Goal: Task Accomplishment & Management: Use online tool/utility

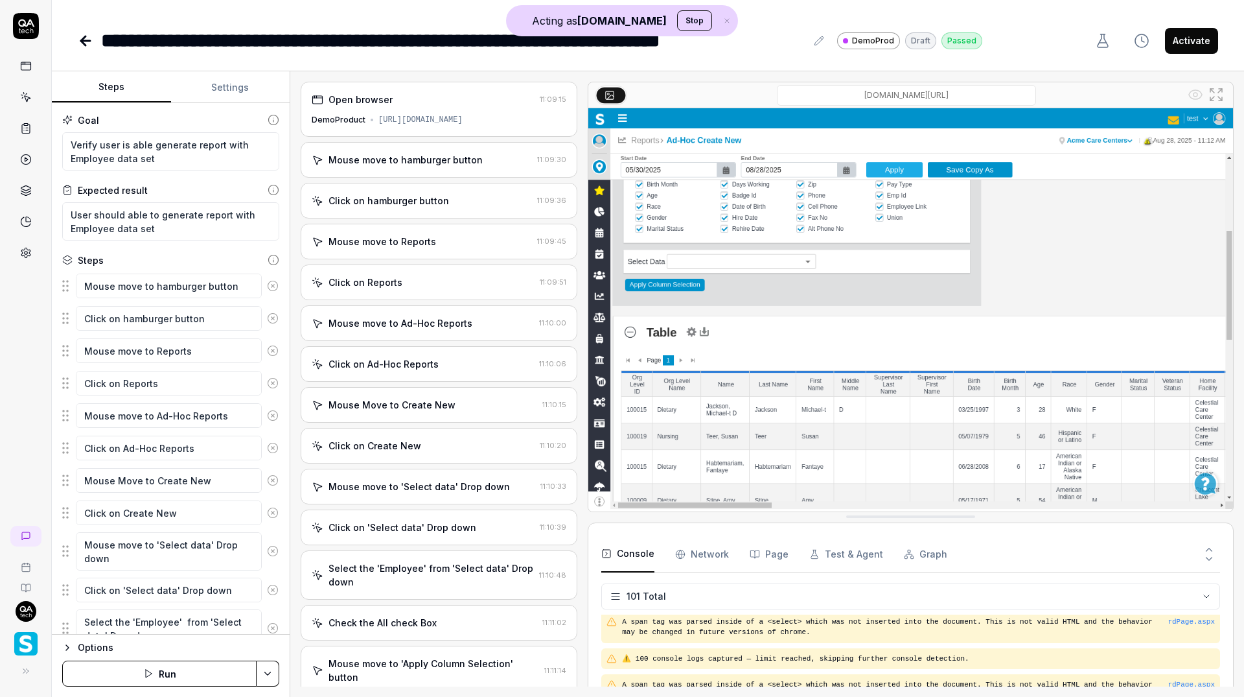
click at [419, 148] on div "Mouse move to hamburger button 11:09:30" at bounding box center [439, 160] width 277 height 36
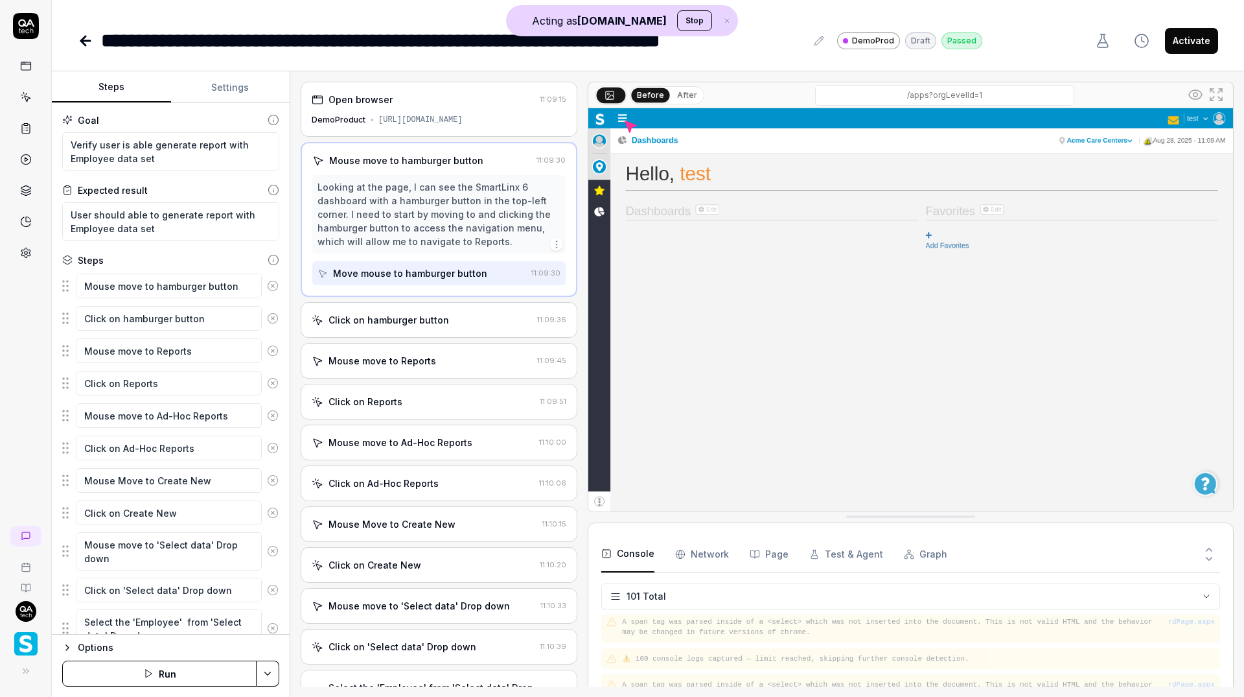
click at [404, 310] on div "Click on hamburger button 11:09:36" at bounding box center [439, 320] width 277 height 36
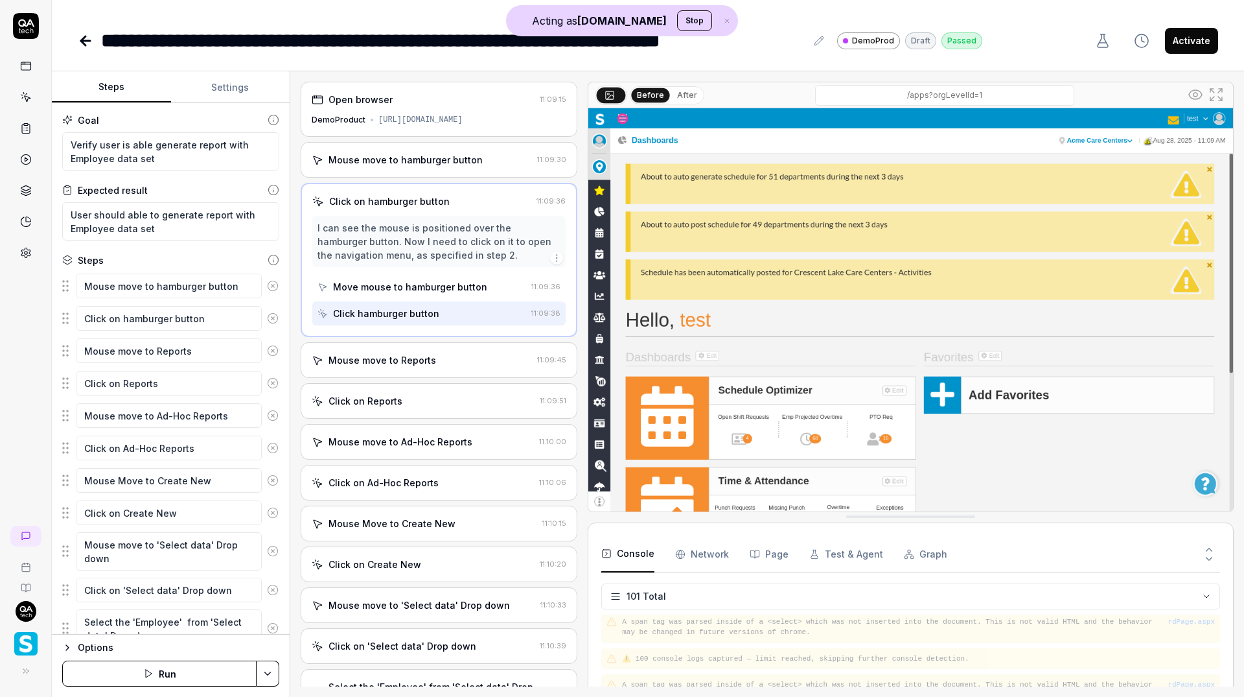
click at [401, 353] on div "Mouse move to Reports" at bounding box center [383, 360] width 108 height 14
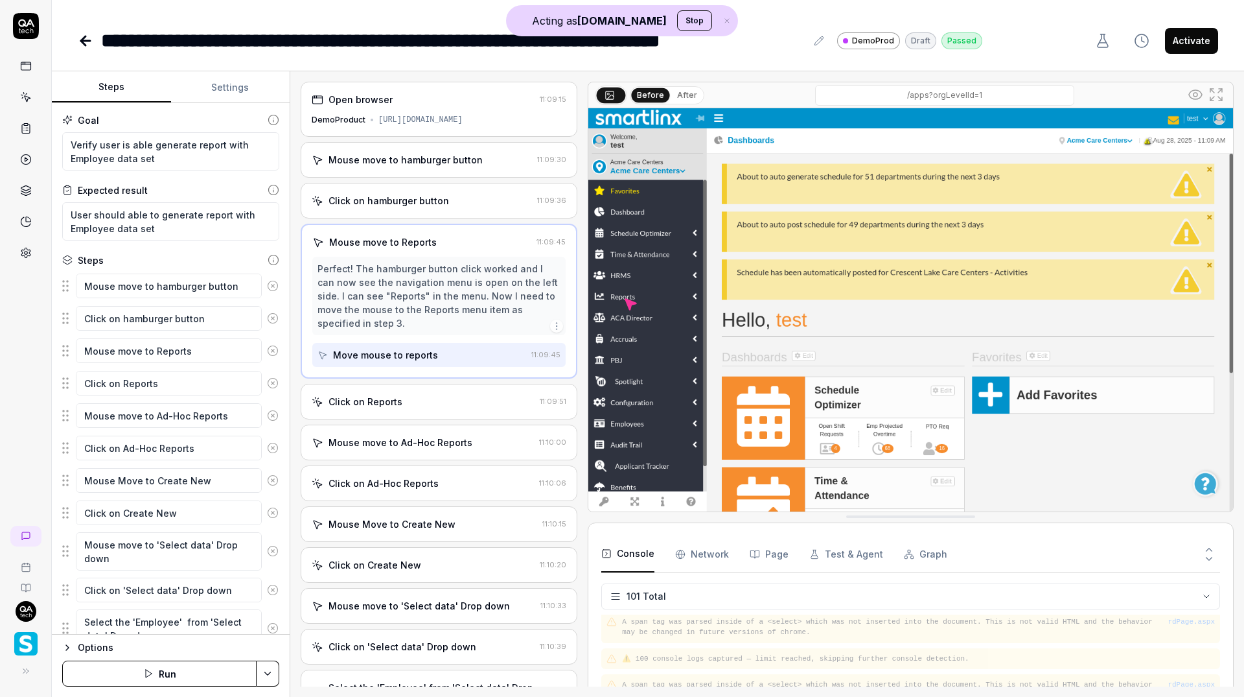
click at [400, 395] on div "Click on Reports" at bounding box center [423, 402] width 223 height 14
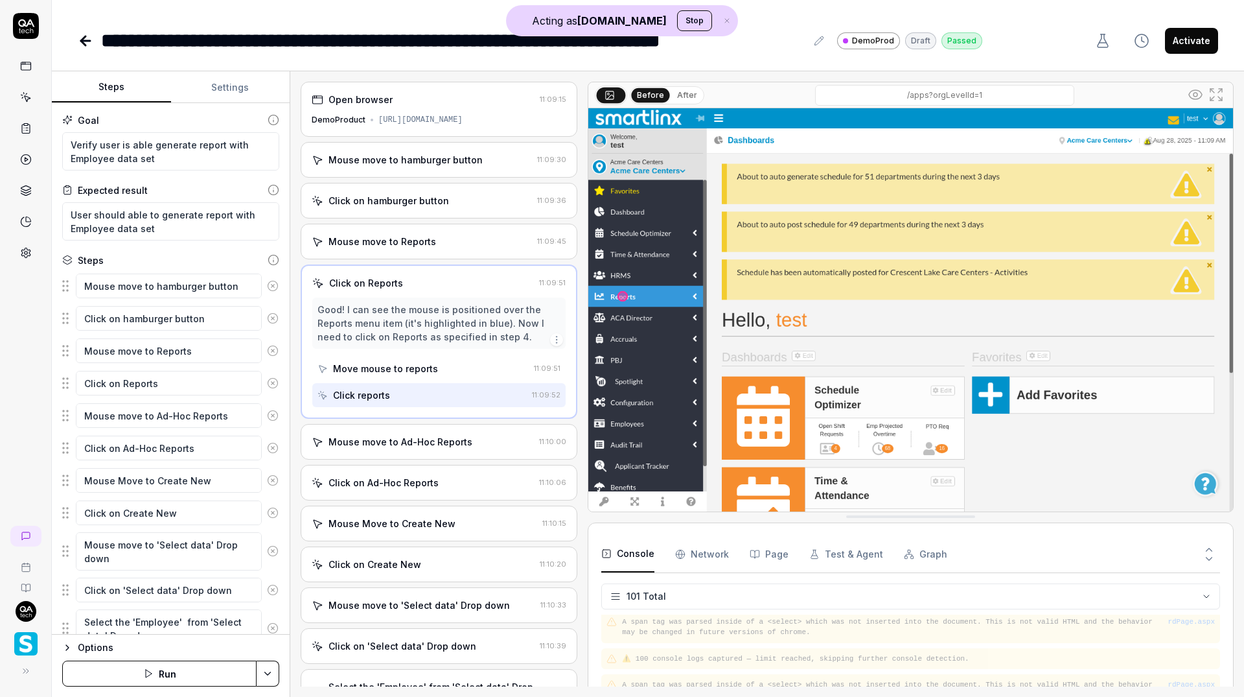
click at [397, 435] on div "Mouse move to Ad-Hoc Reports" at bounding box center [401, 442] width 144 height 14
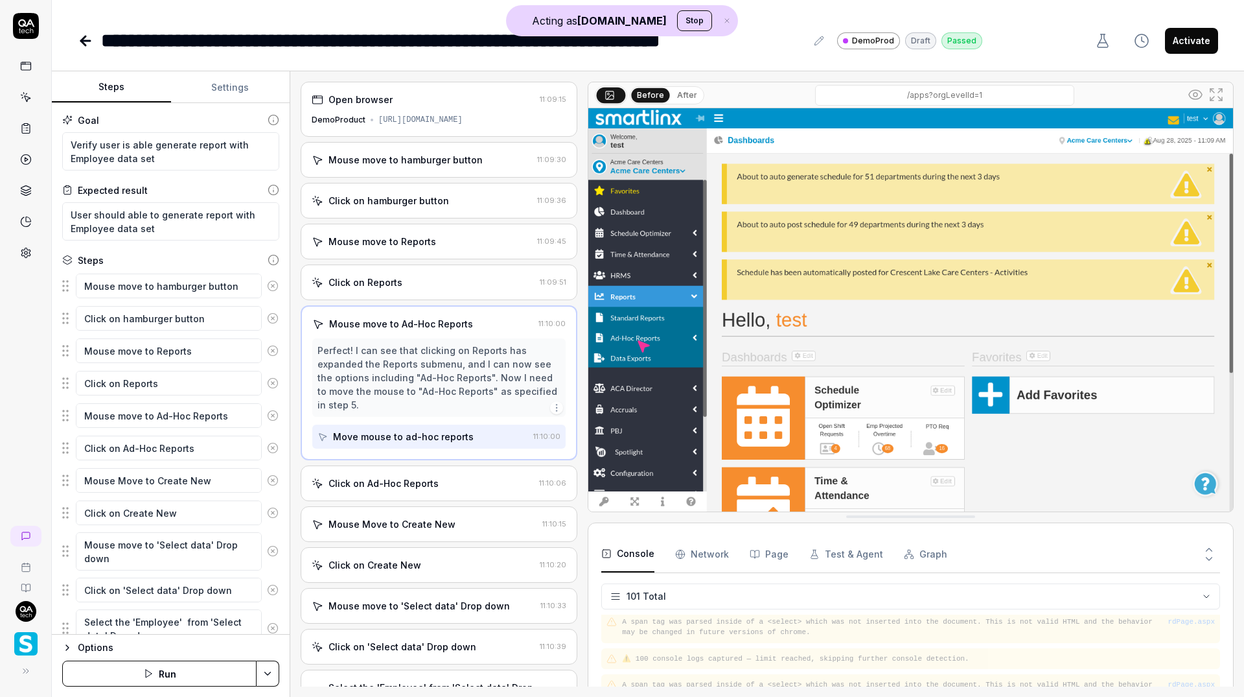
click at [397, 476] on div "Click on Ad-Hoc Reports" at bounding box center [384, 483] width 110 height 14
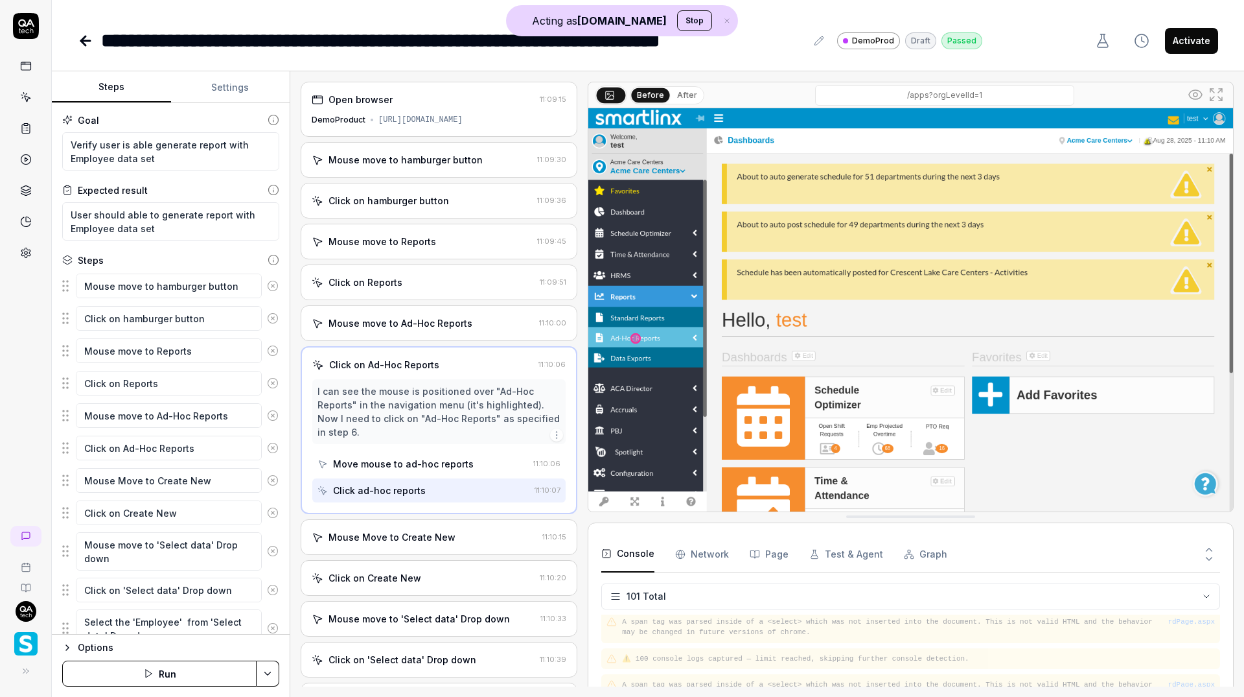
click at [400, 524] on div "Mouse Move to Create New 11:10:15" at bounding box center [439, 537] width 277 height 36
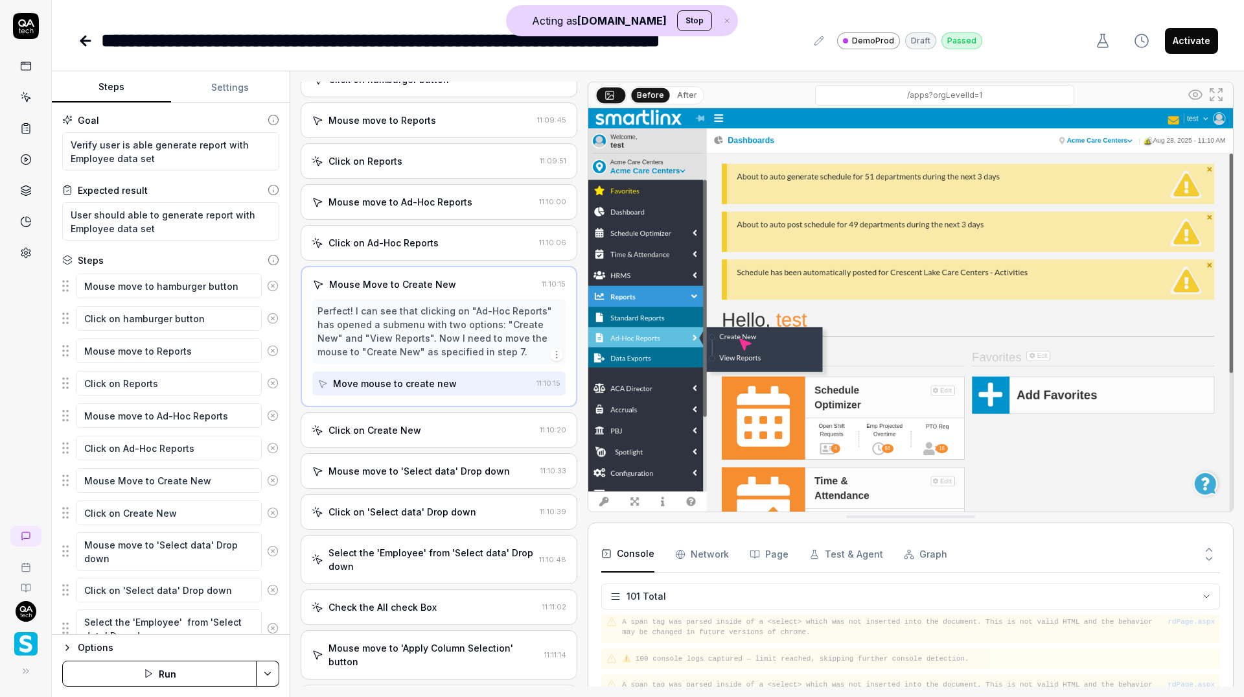
click at [399, 423] on div "Click on Create New" at bounding box center [375, 430] width 93 height 14
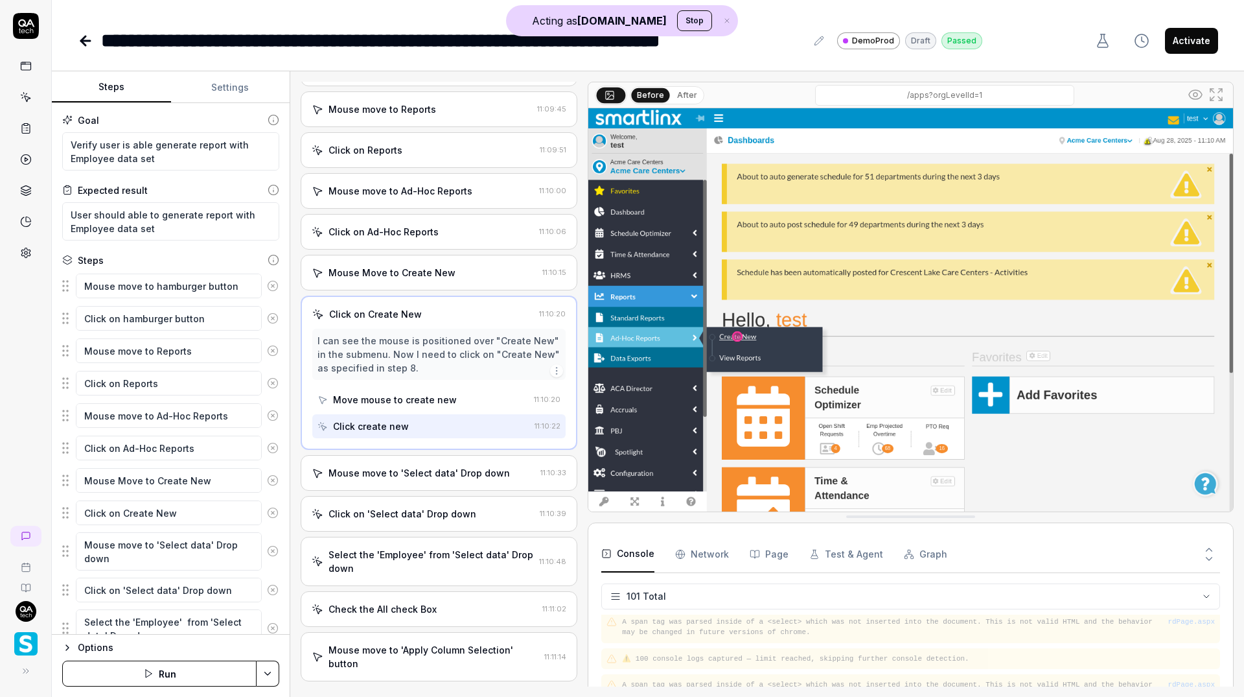
click at [396, 469] on div "Mouse move to 'Select data' Drop down" at bounding box center [419, 473] width 181 height 14
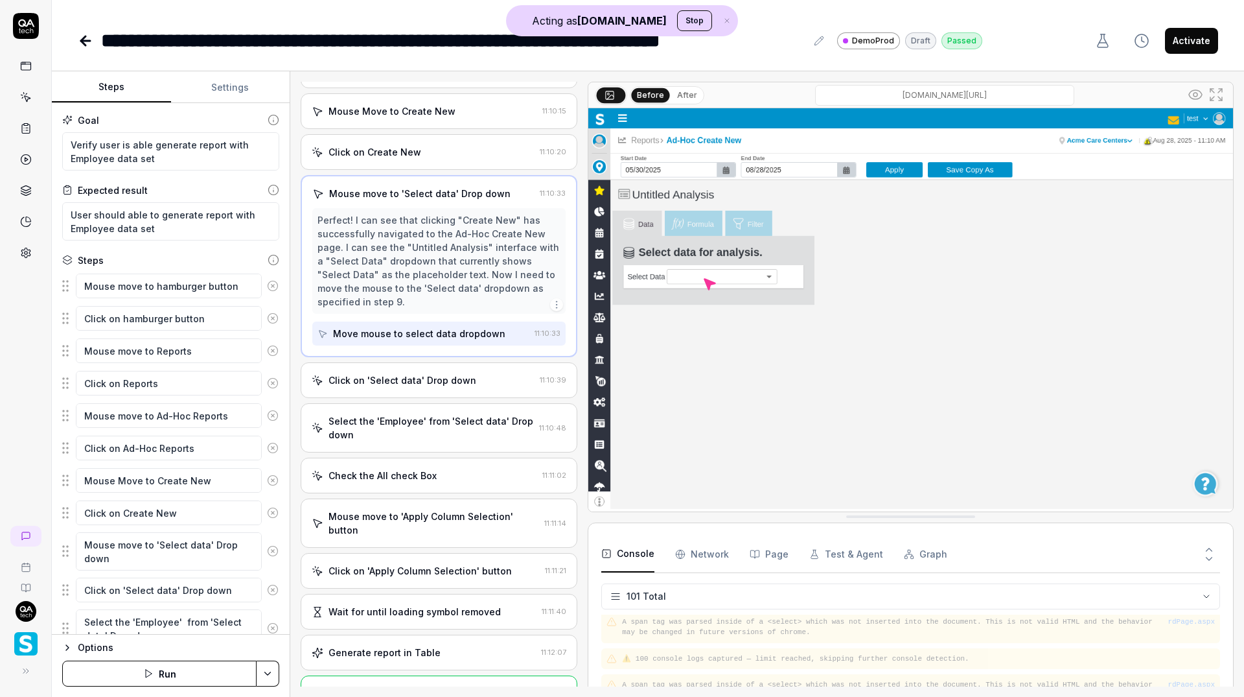
click at [397, 373] on div "Click on 'Select data' Drop down" at bounding box center [403, 380] width 148 height 14
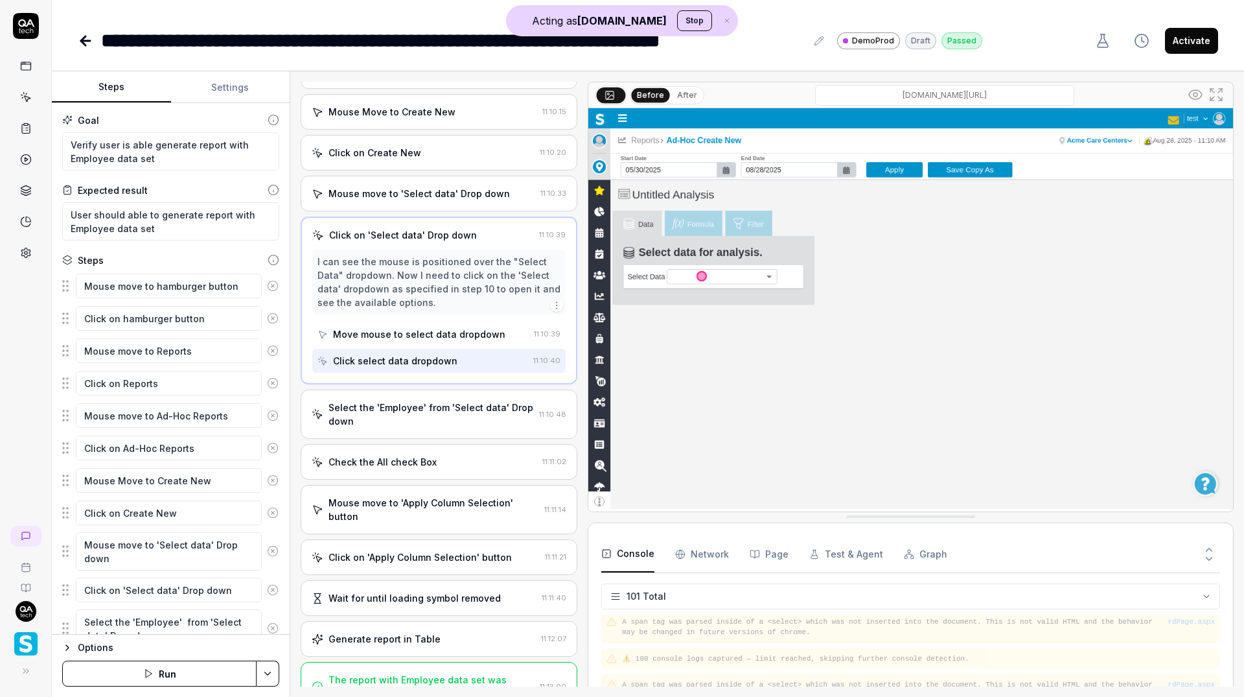
click at [402, 415] on div "Select the 'Employee' from 'Select data' Drop down" at bounding box center [431, 414] width 205 height 27
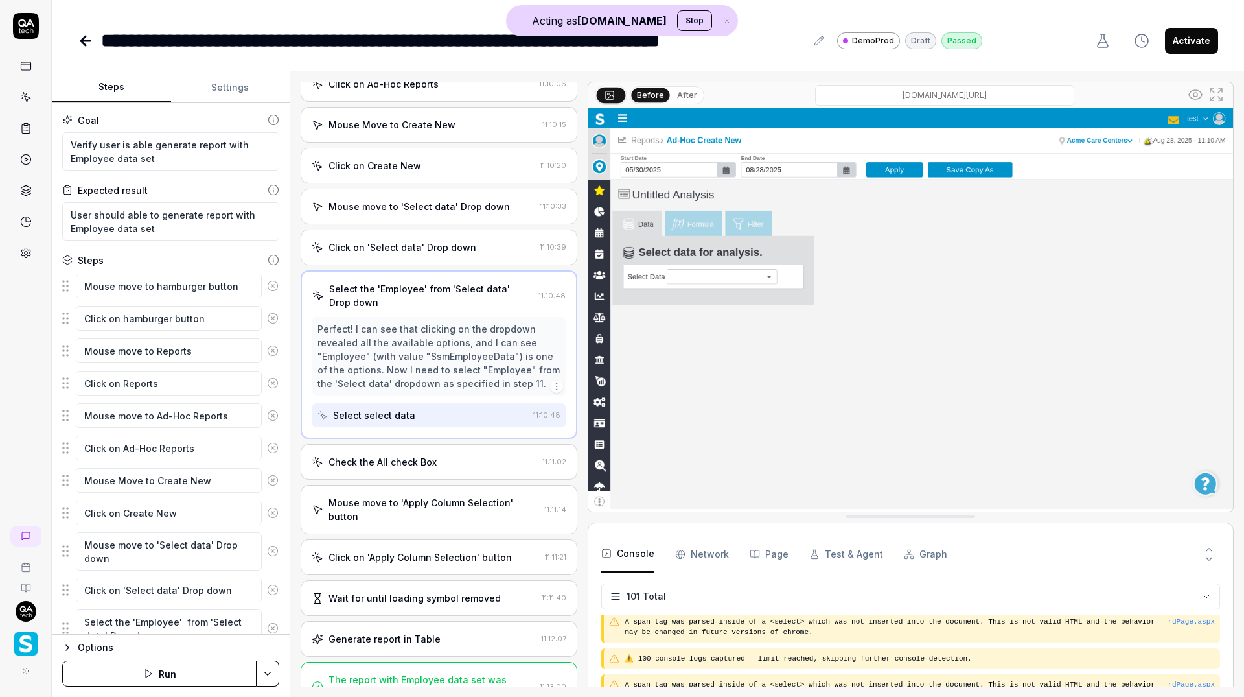
click at [402, 455] on div "Check the All check Box" at bounding box center [383, 462] width 108 height 14
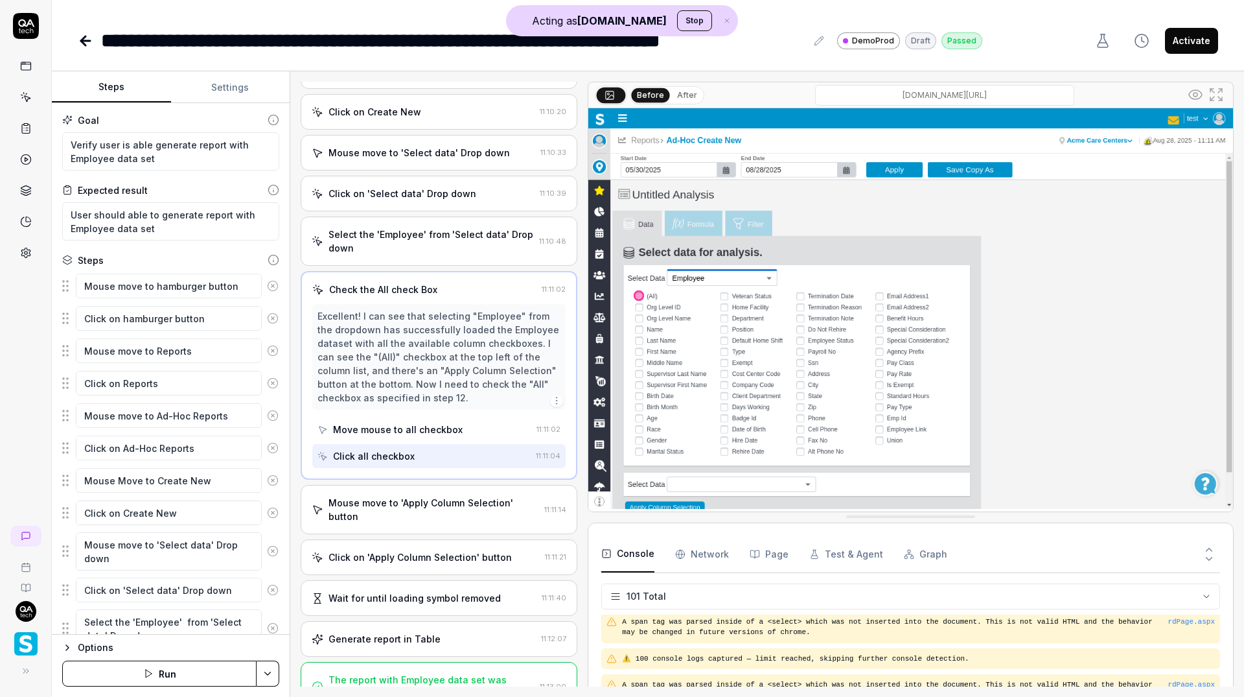
click at [408, 496] on div "Mouse move to 'Apply Column Selection' button" at bounding box center [434, 509] width 211 height 27
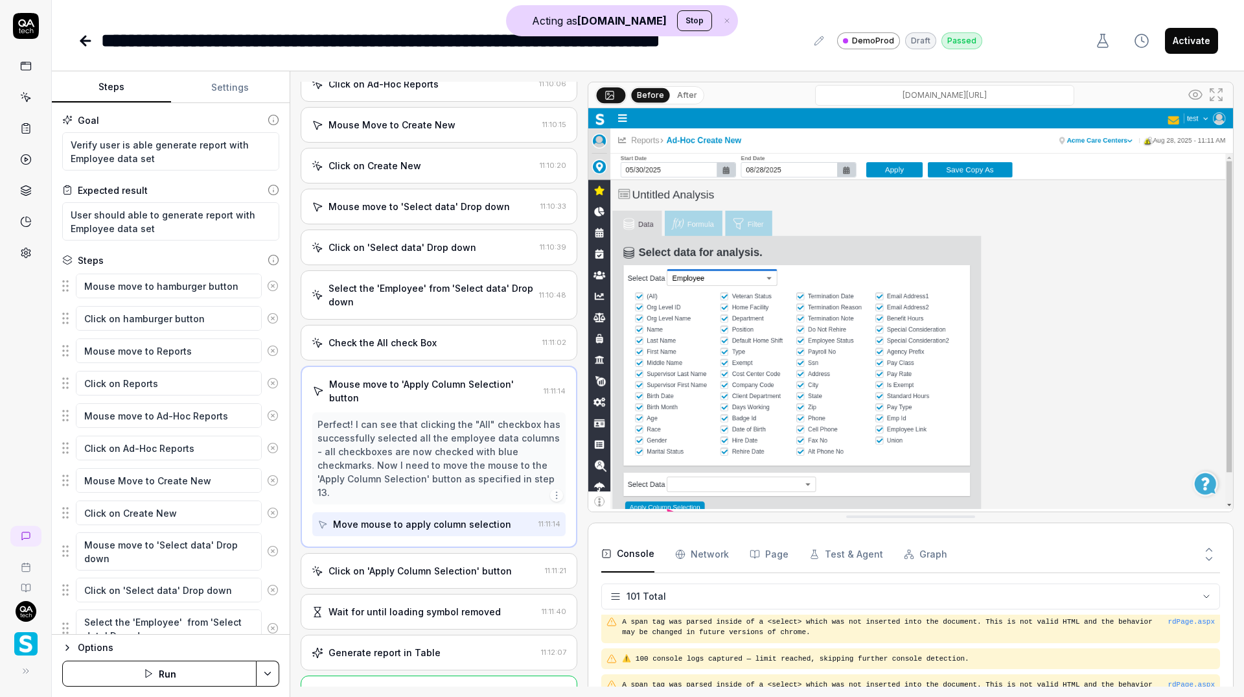
click at [399, 564] on div "Click on 'Apply Column Selection' button" at bounding box center [420, 571] width 183 height 14
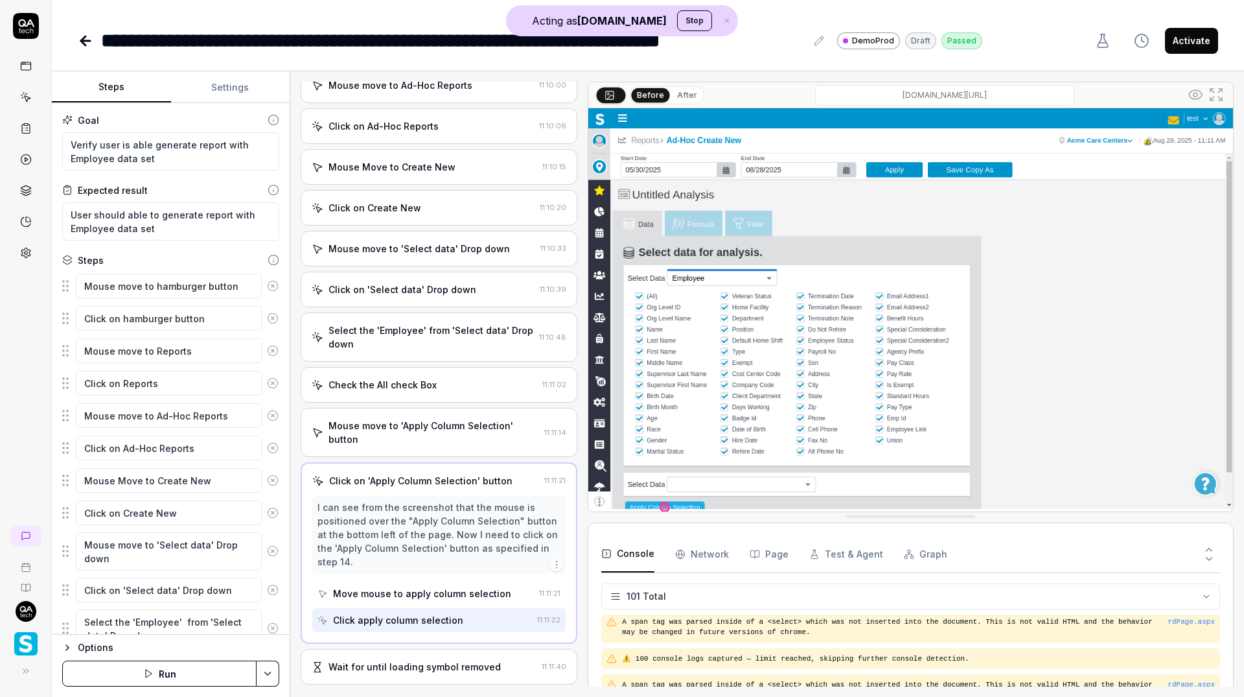
scroll to position [293, 0]
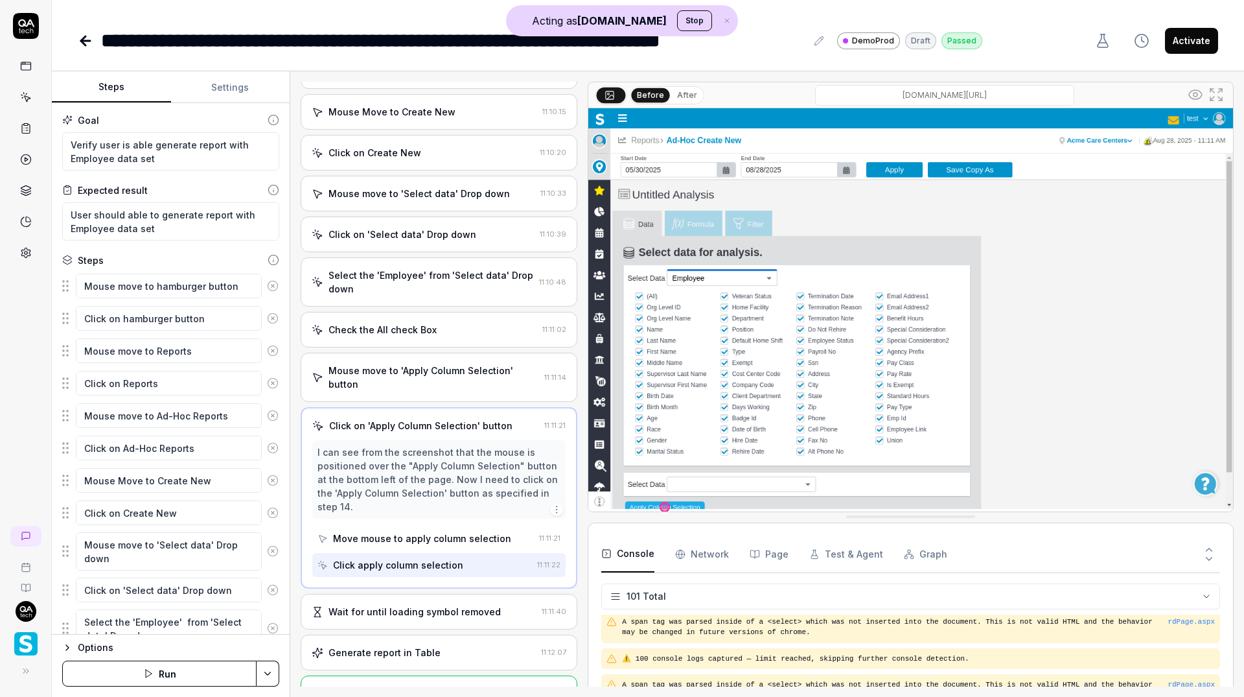
click at [397, 605] on div "Wait for until loading symbol removed" at bounding box center [415, 612] width 172 height 14
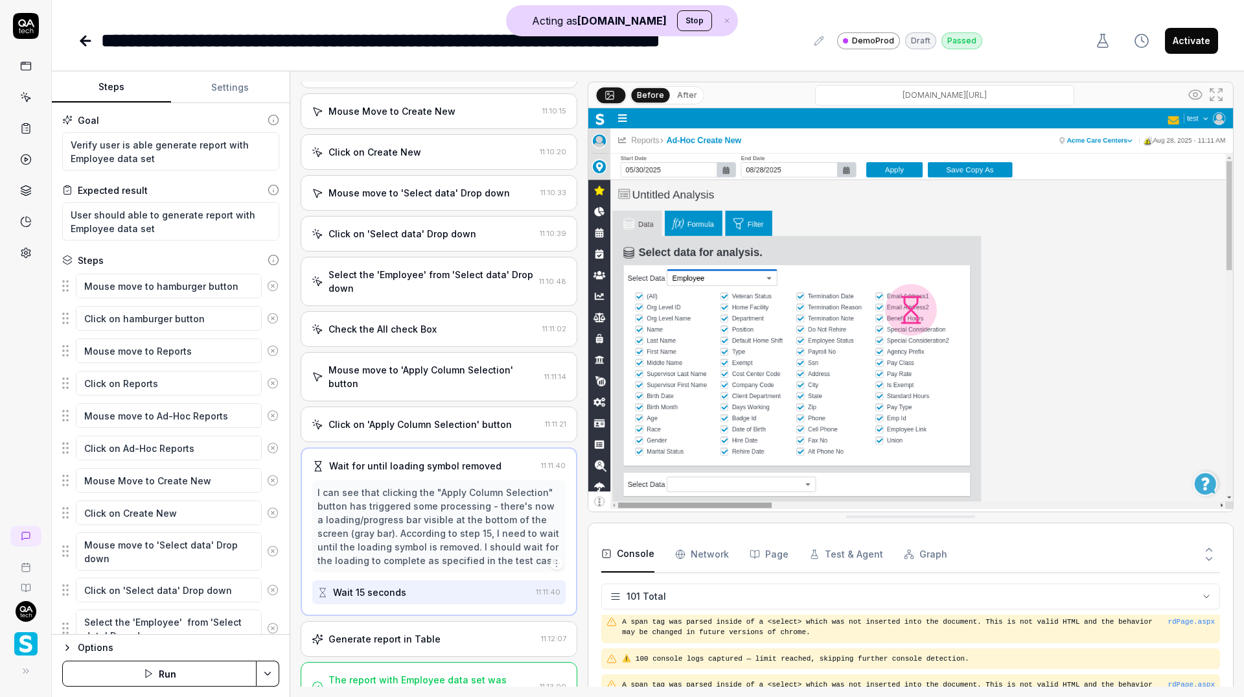
click at [387, 623] on div "Generate report in Table 11:12:07" at bounding box center [439, 639] width 277 height 36
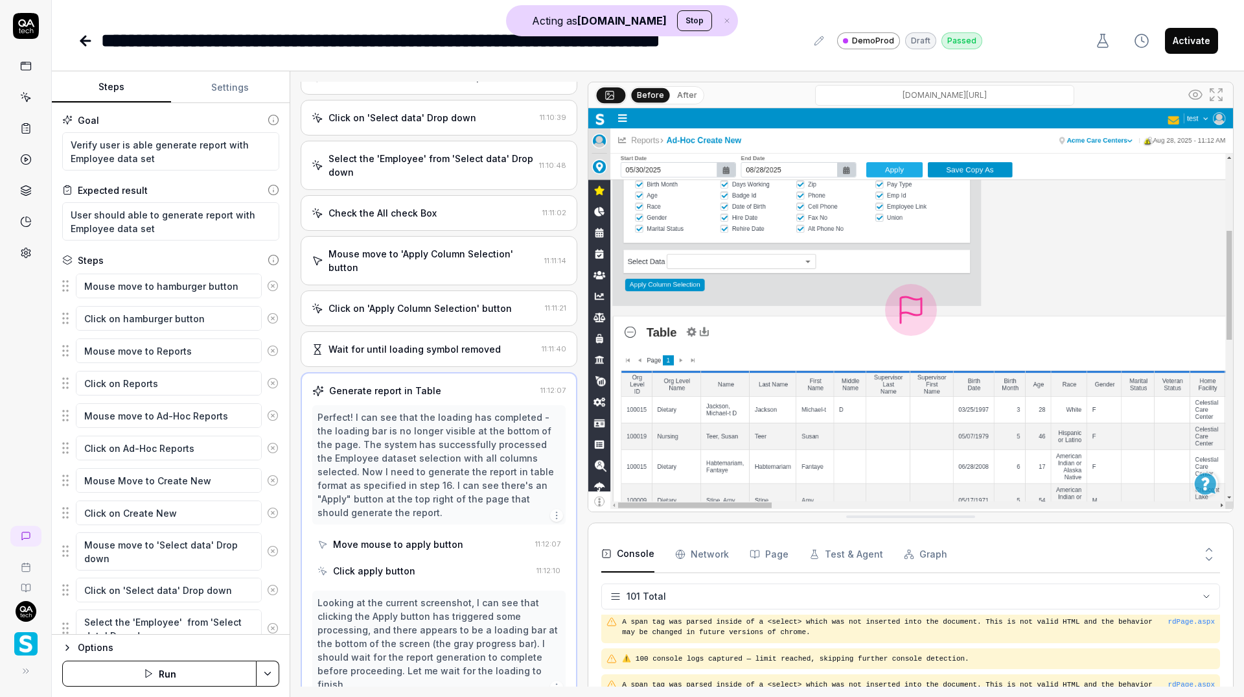
scroll to position [0, 0]
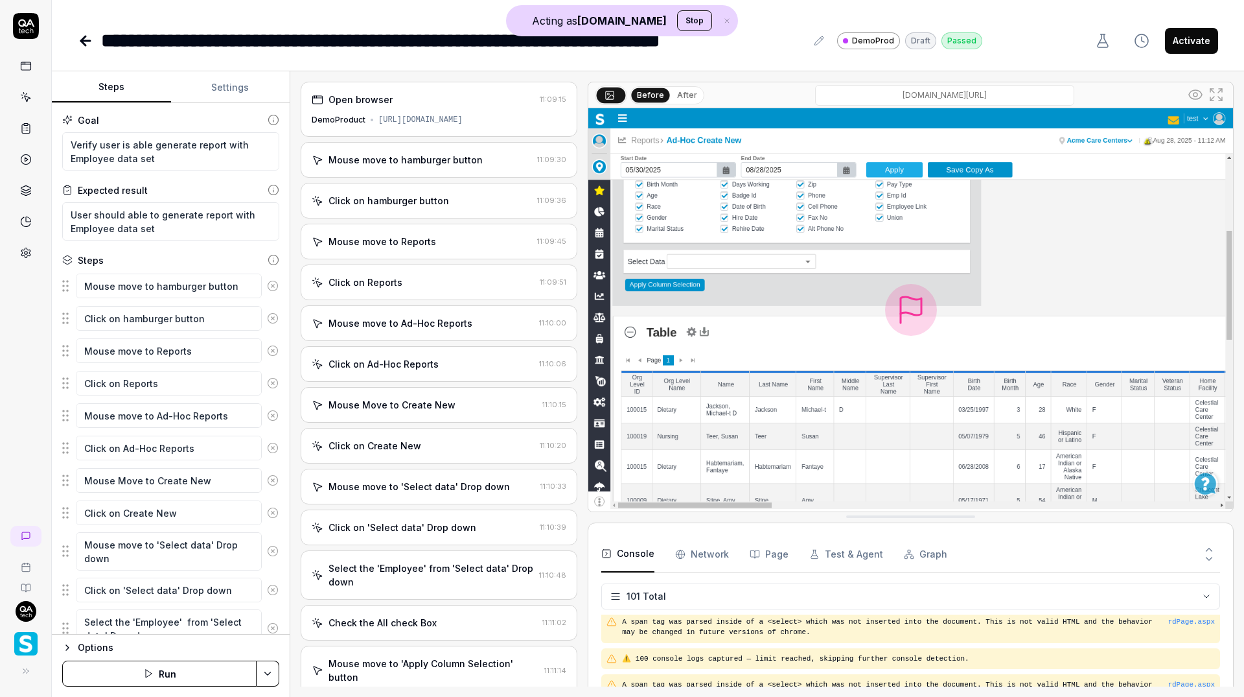
type textarea "*"
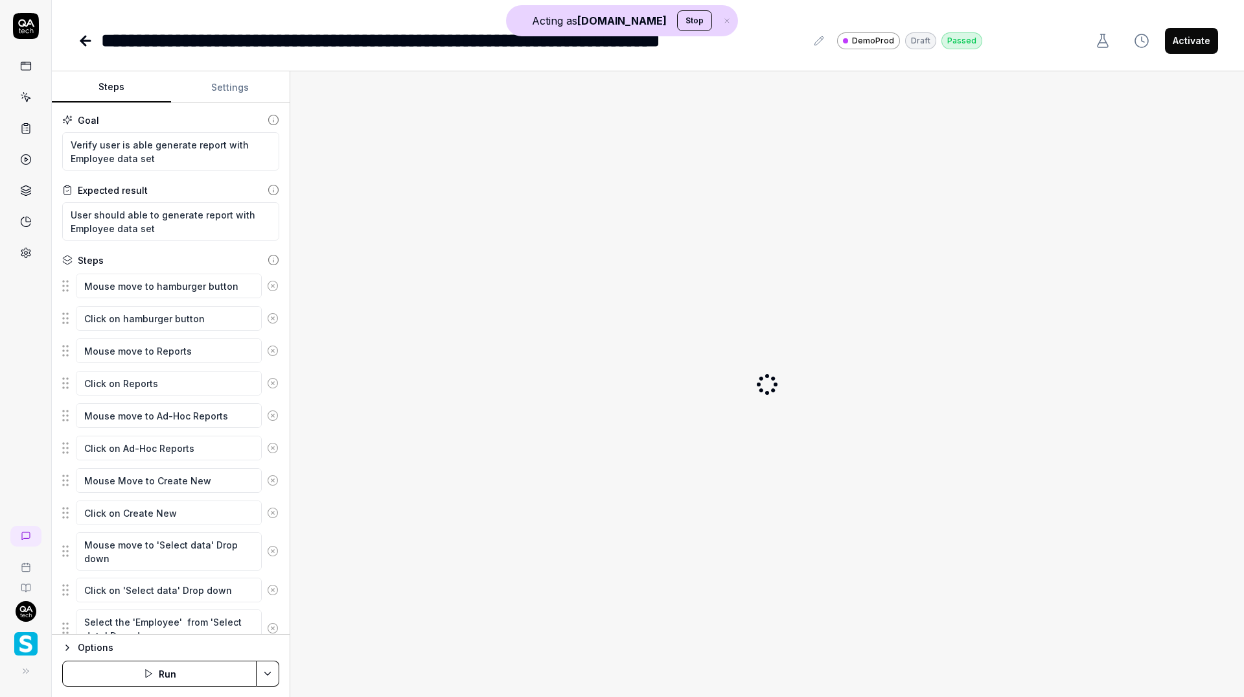
type textarea "*"
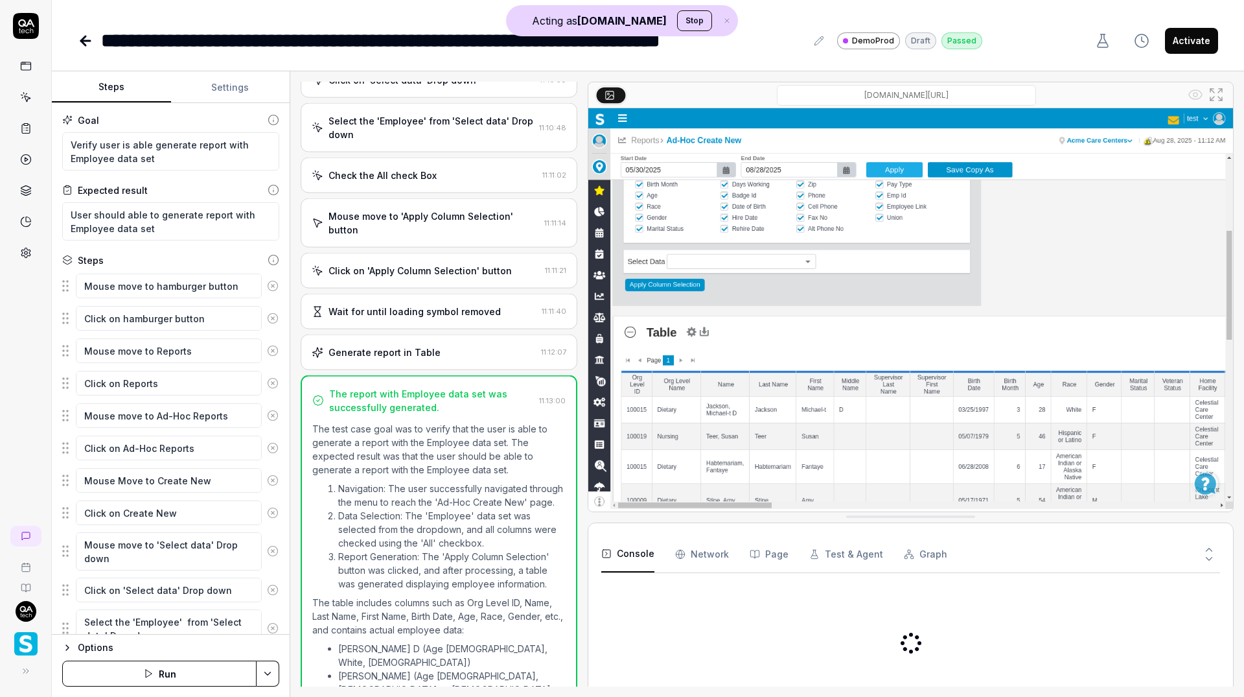
scroll to position [506, 0]
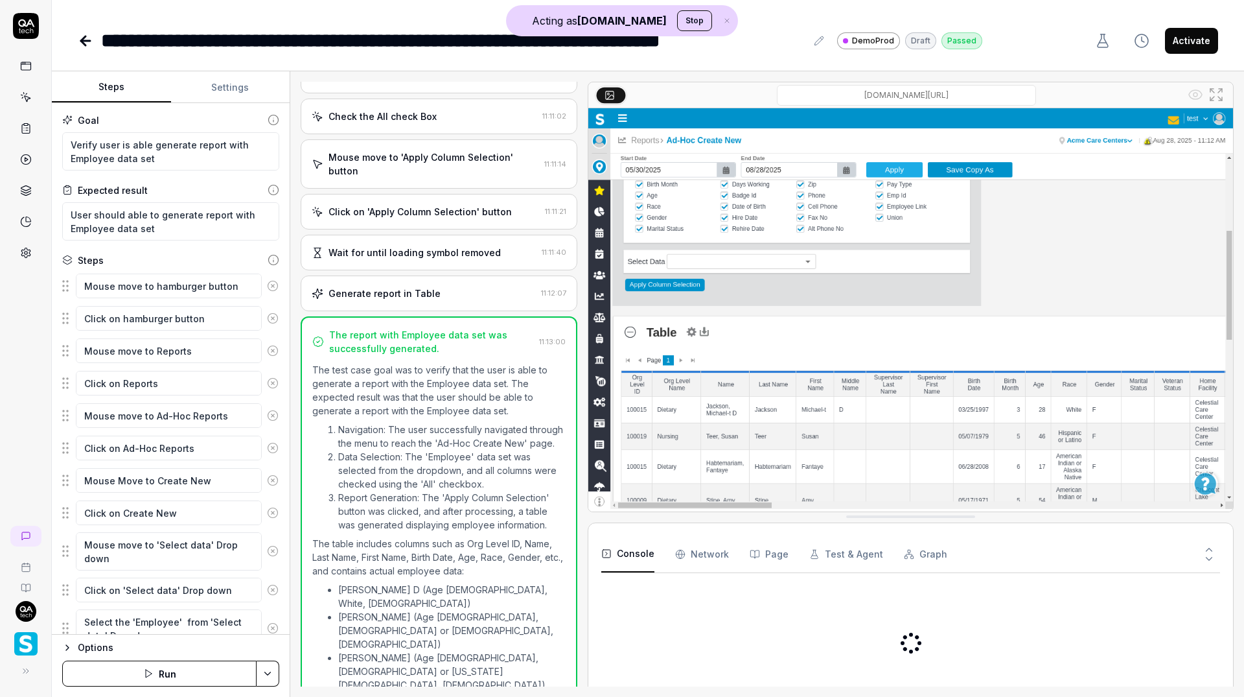
click at [86, 41] on icon at bounding box center [85, 41] width 9 height 0
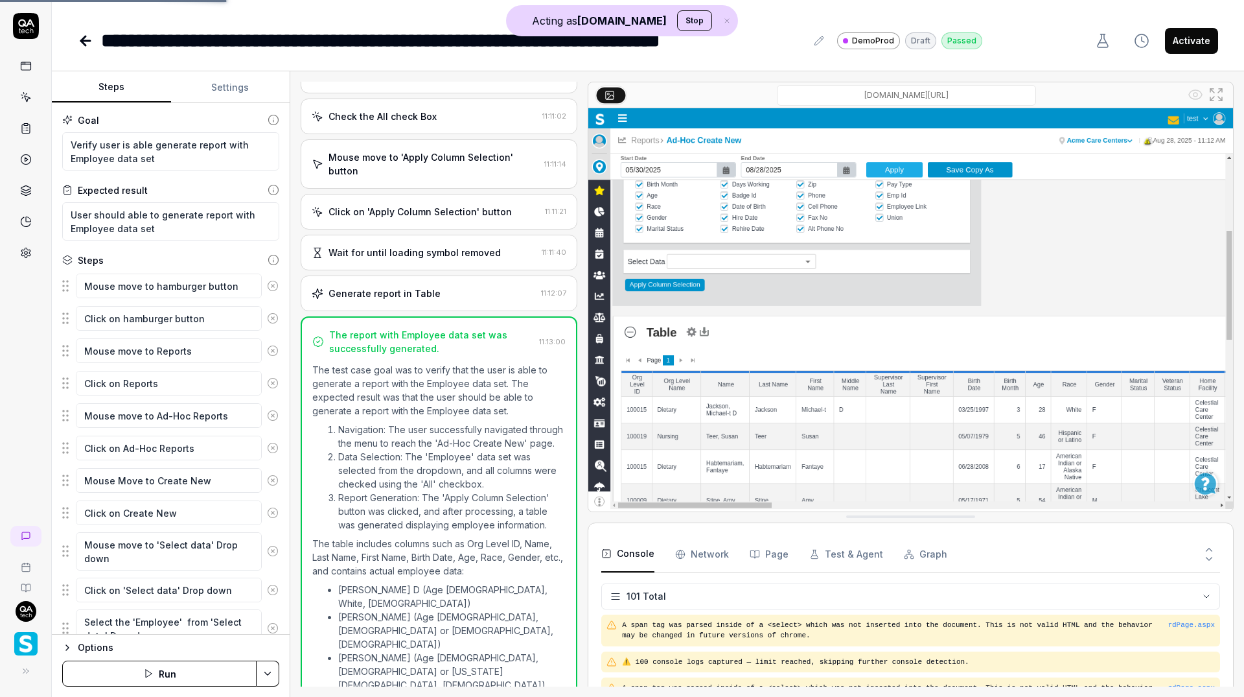
scroll to position [3495, 0]
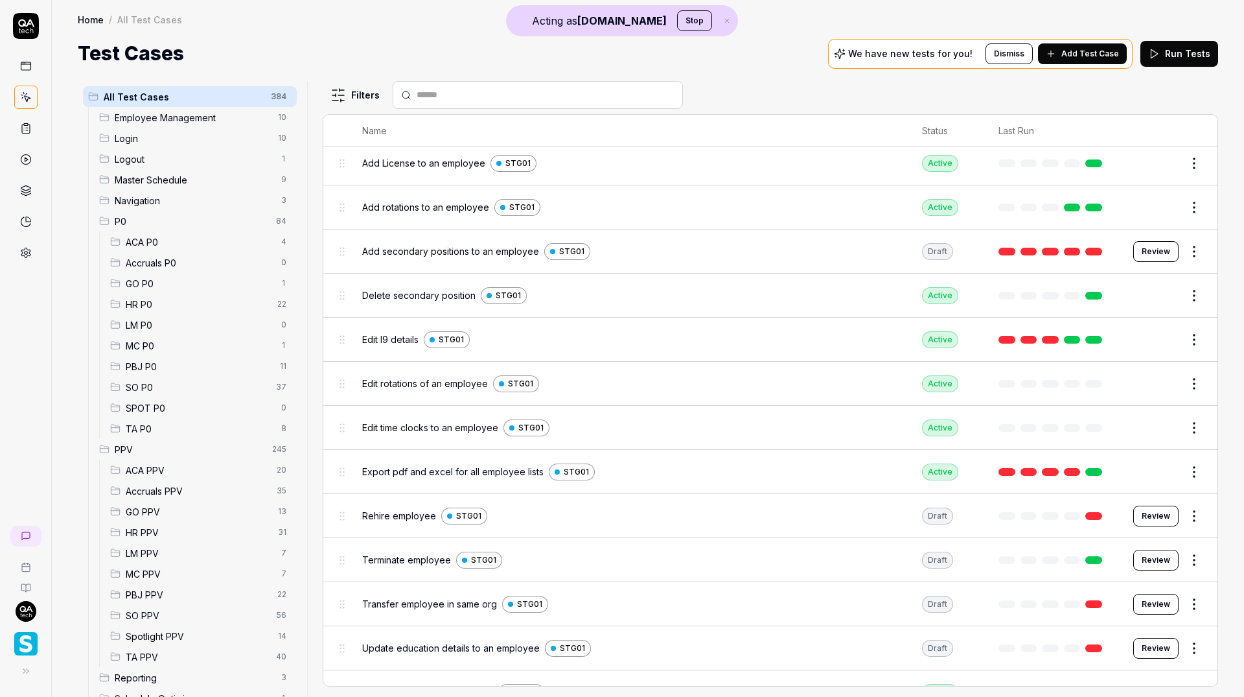
scroll to position [2551, 0]
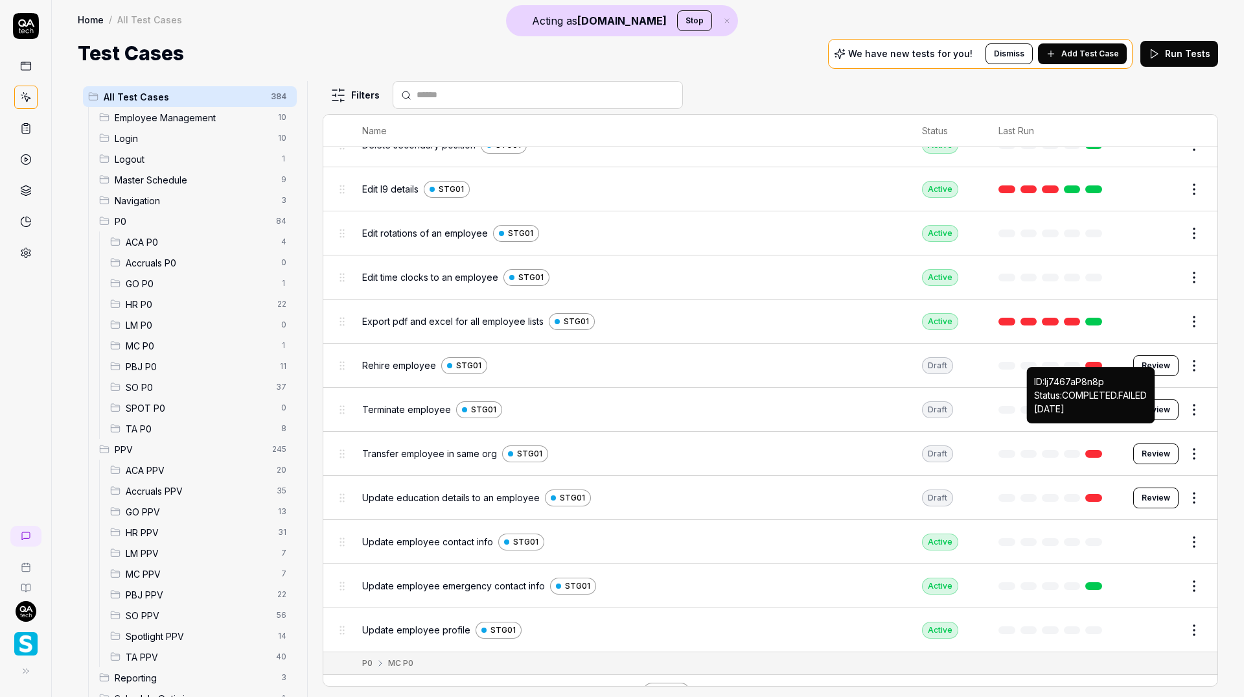
click at [1095, 450] on link at bounding box center [1094, 454] width 17 height 8
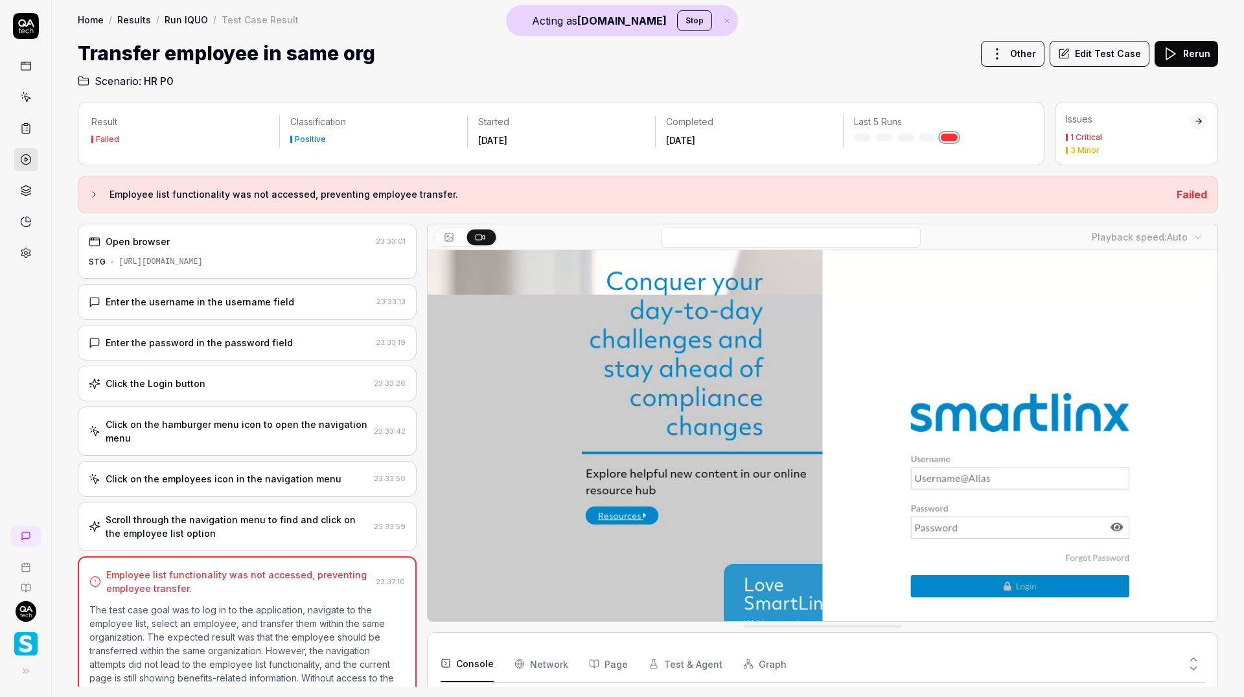
click at [289, 298] on div "Enter the username in the username field" at bounding box center [230, 302] width 283 height 14
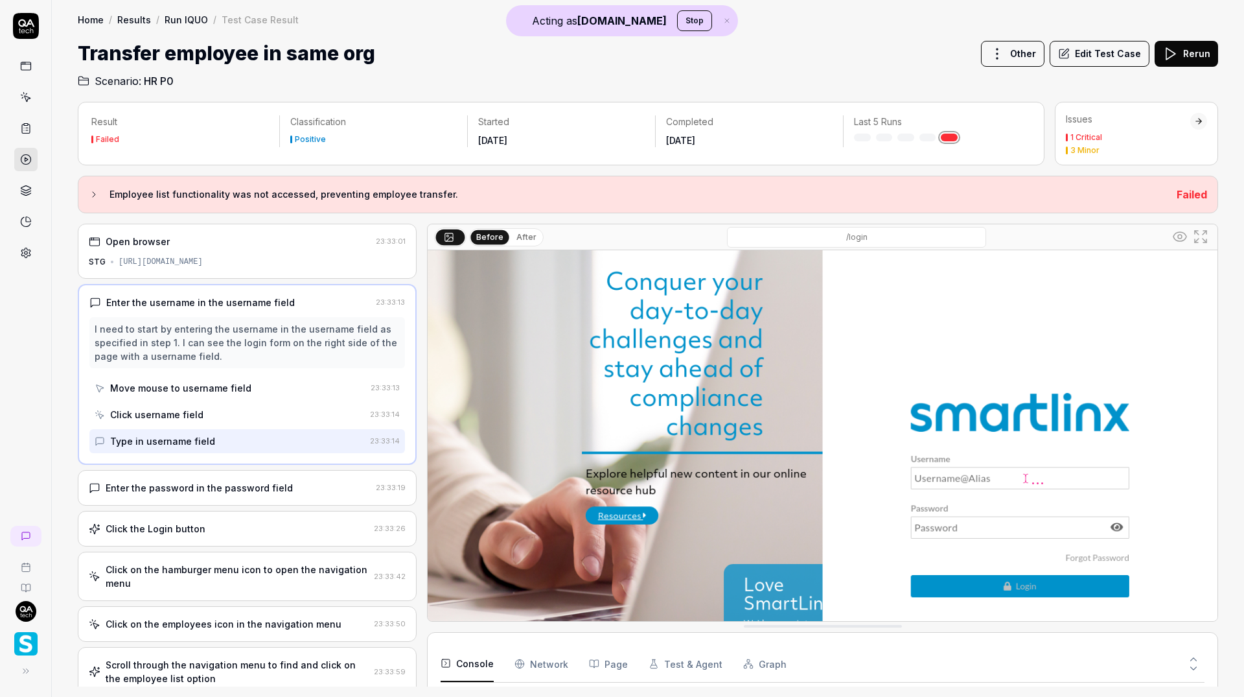
click at [259, 381] on div "Move mouse to username field" at bounding box center [230, 388] width 271 height 24
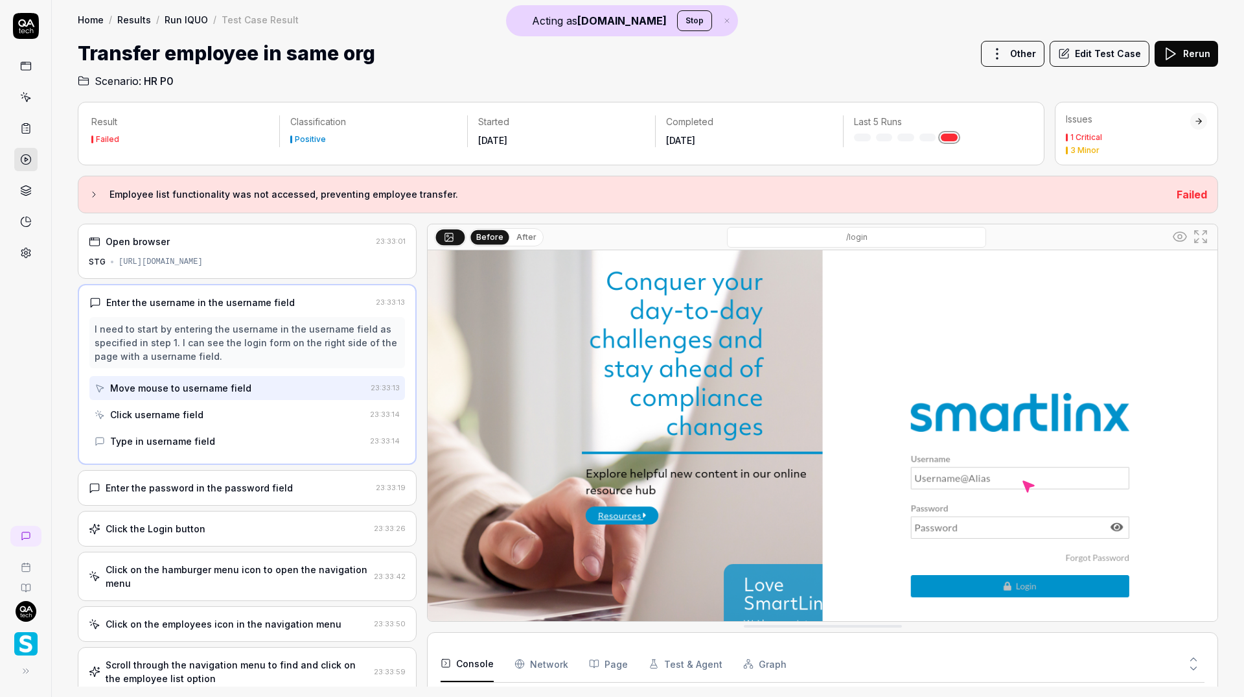
click at [255, 409] on div "Click username field" at bounding box center [230, 414] width 270 height 24
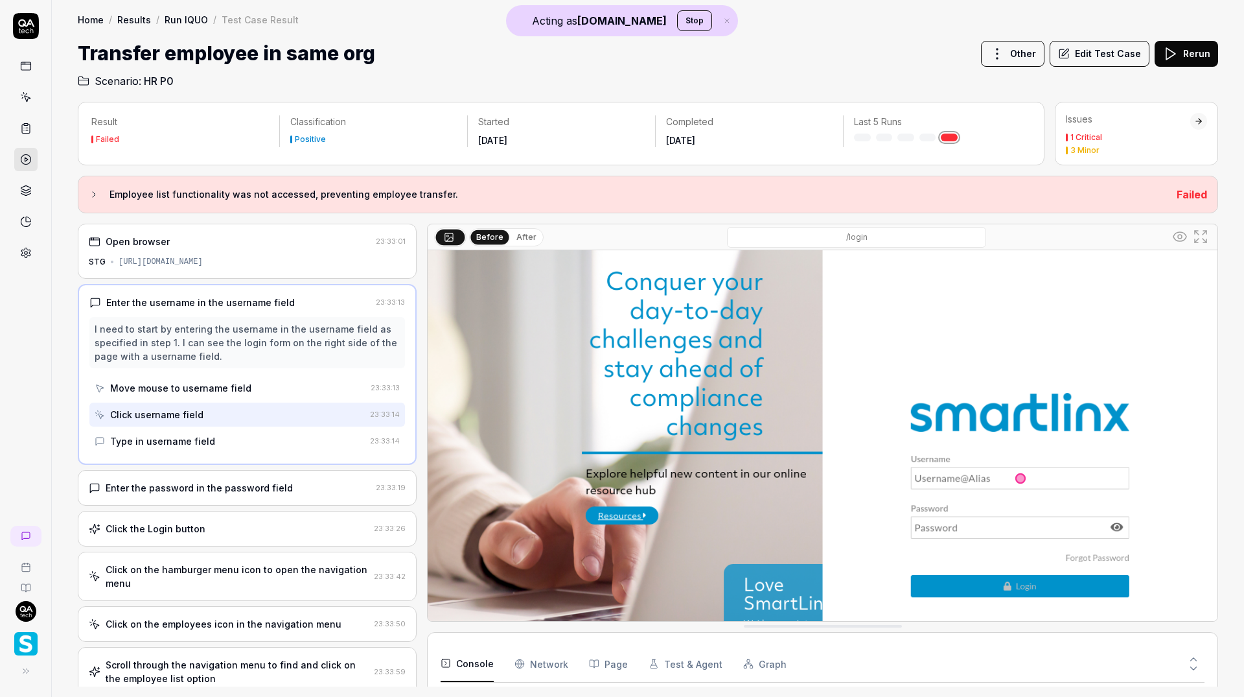
click at [254, 436] on div "Type in username field" at bounding box center [230, 441] width 270 height 24
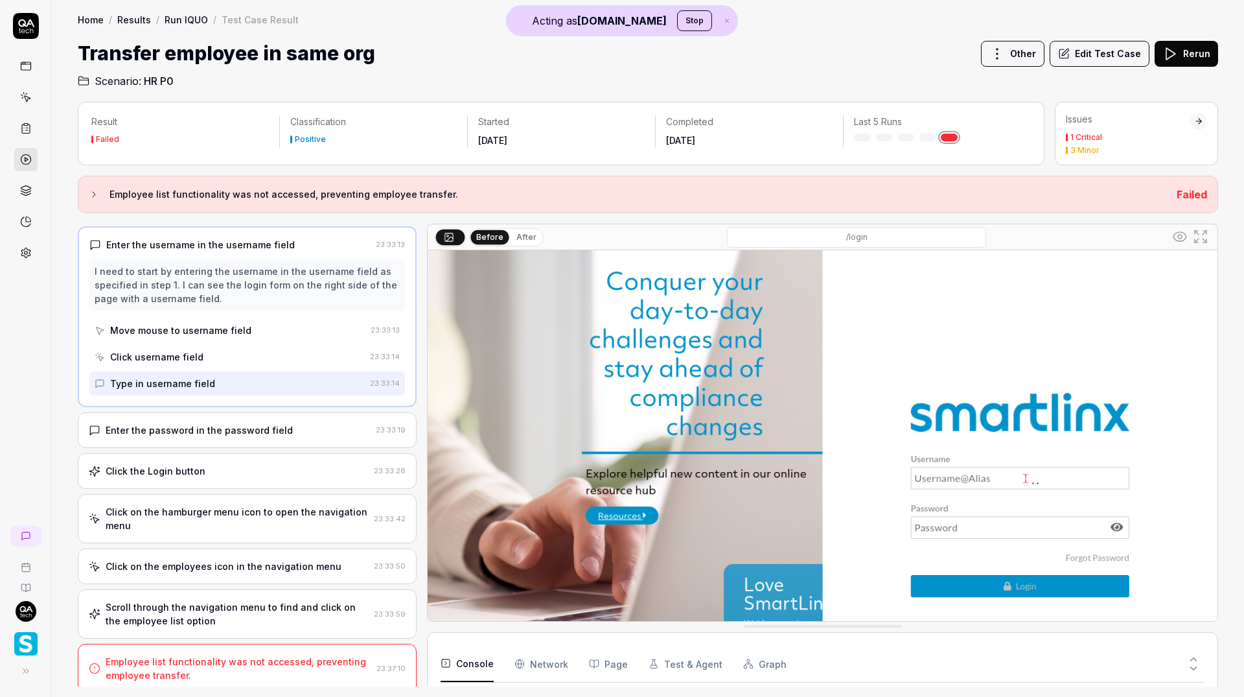
click at [253, 425] on div "Enter the password in the password field" at bounding box center [199, 430] width 187 height 14
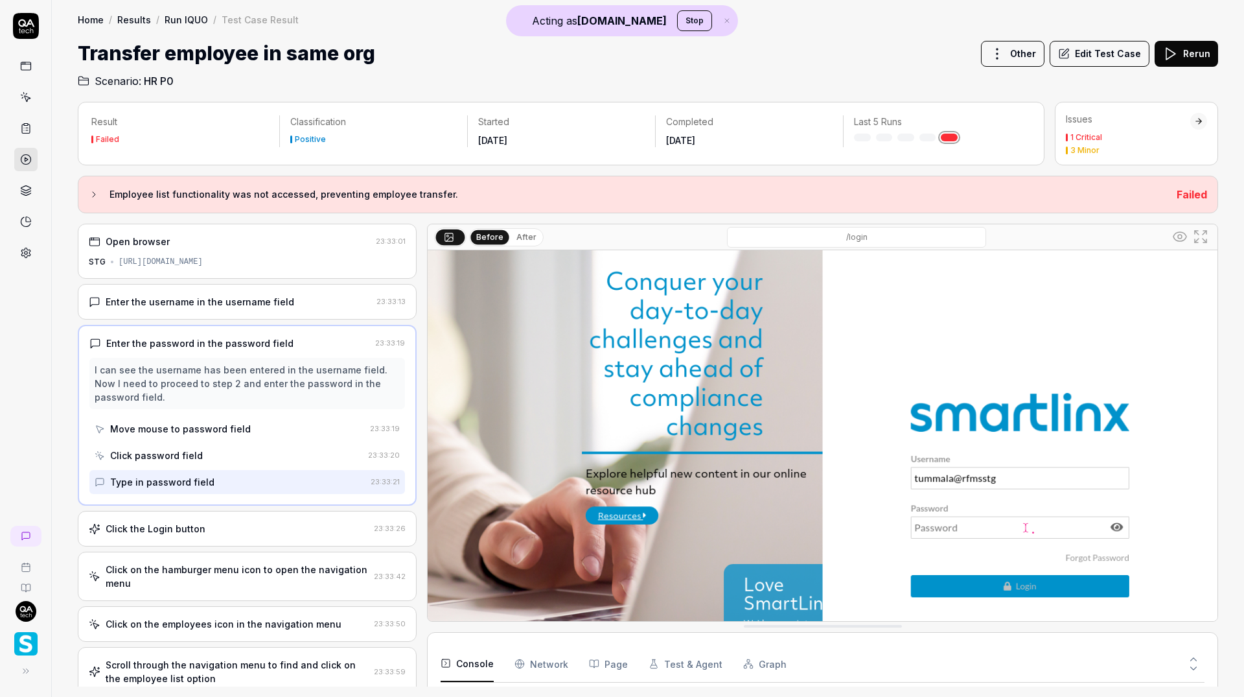
click at [251, 422] on div "Move mouse to password field" at bounding box center [230, 429] width 270 height 24
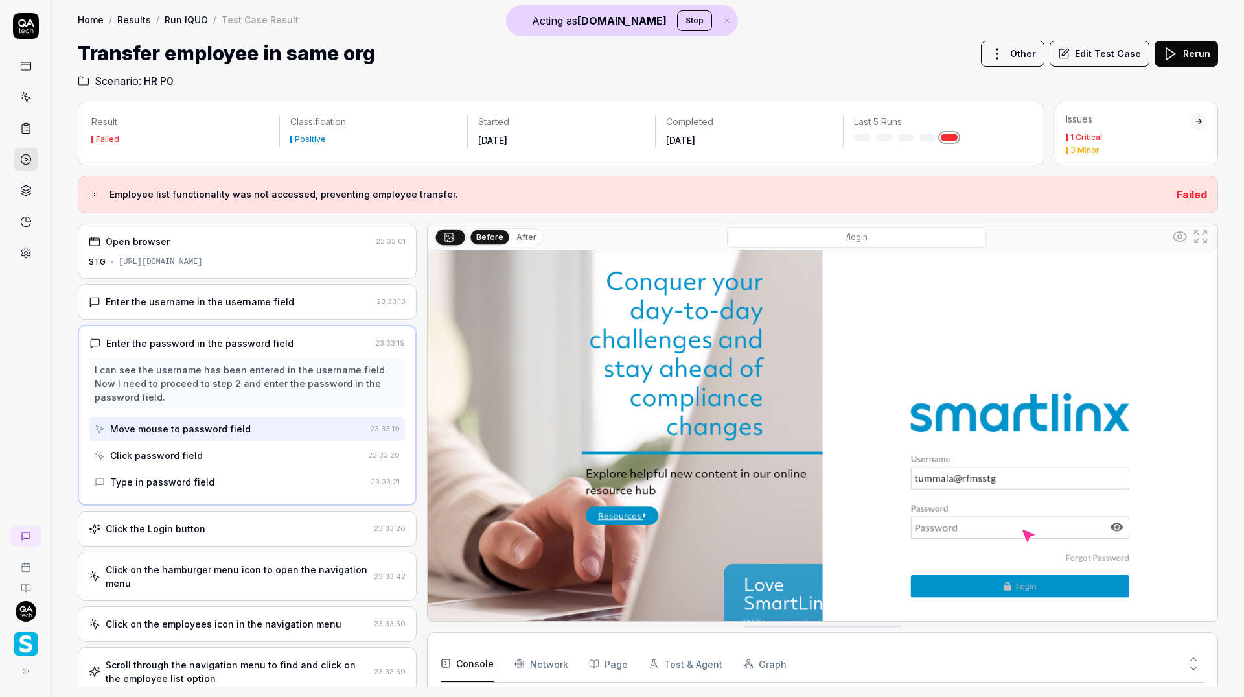
click at [231, 452] on div "Click password field" at bounding box center [229, 455] width 268 height 24
click at [232, 482] on div "Type in password field" at bounding box center [230, 482] width 271 height 24
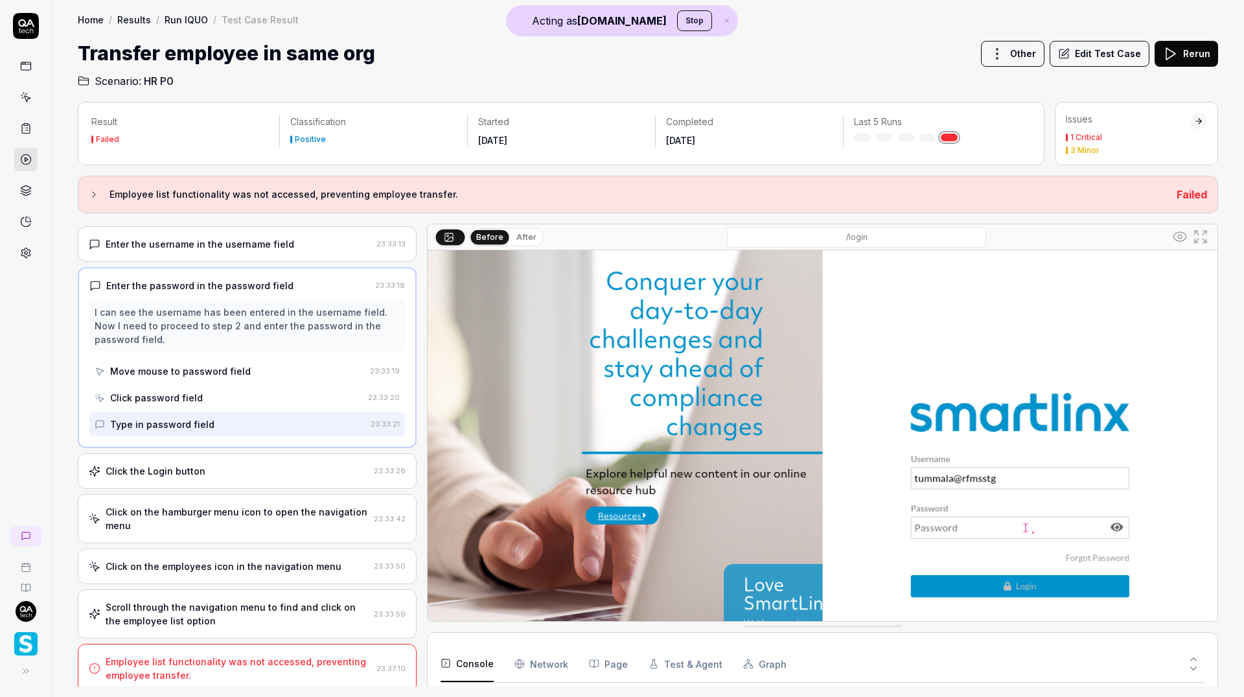
click at [231, 464] on div "Click the Login button" at bounding box center [229, 471] width 280 height 14
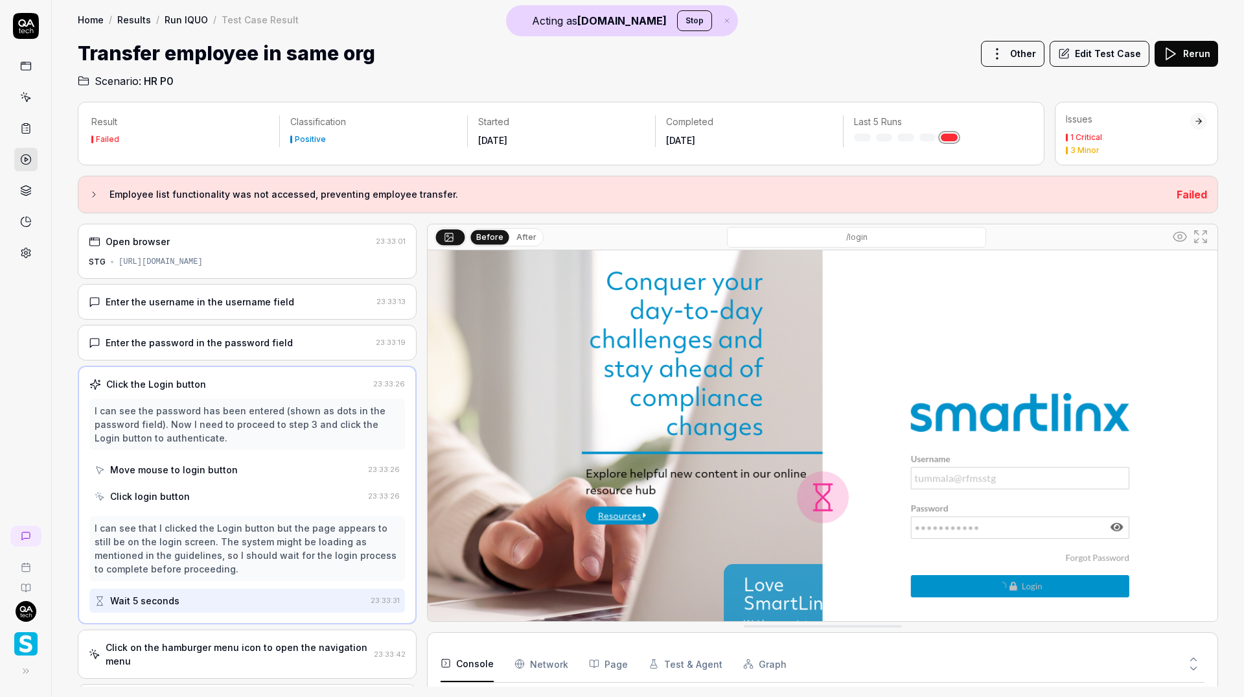
click at [233, 474] on div "Move mouse to login button" at bounding box center [229, 470] width 268 height 24
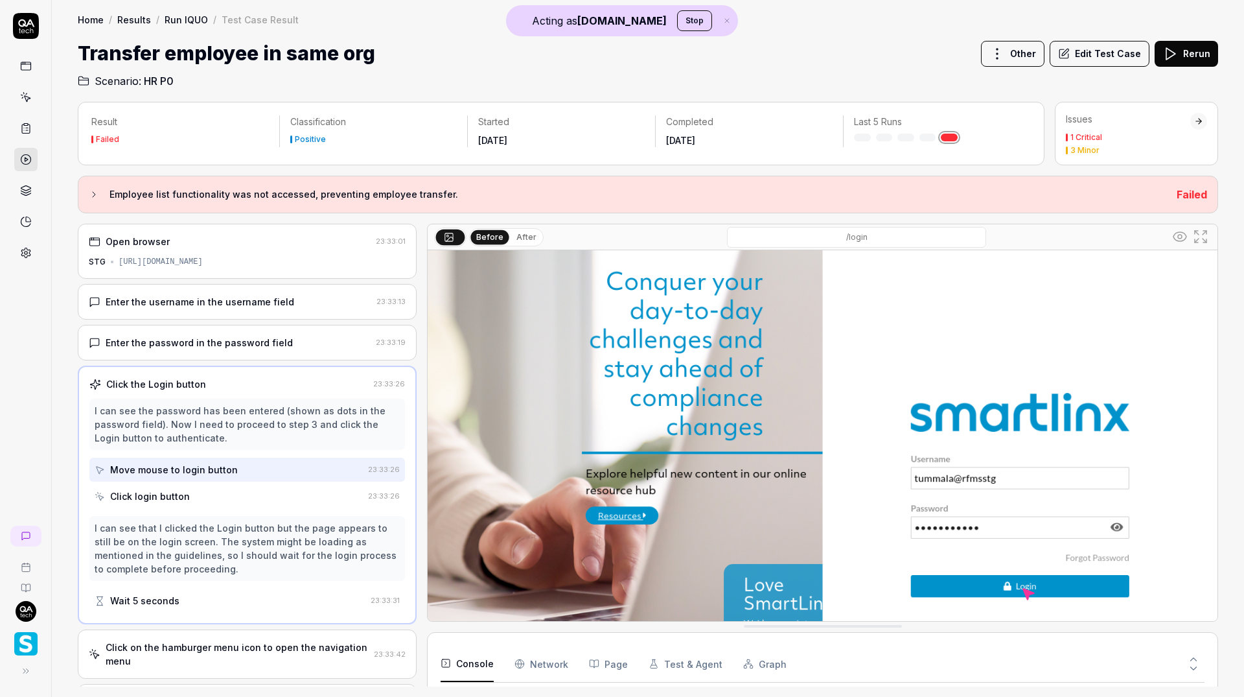
click at [233, 506] on div "Click the Login button 23:33:26 I can see the password has been entered (shown …" at bounding box center [247, 495] width 339 height 259
click at [220, 484] on div "Click login button" at bounding box center [229, 496] width 268 height 24
click at [219, 592] on div "Wait 5 seconds" at bounding box center [230, 600] width 271 height 24
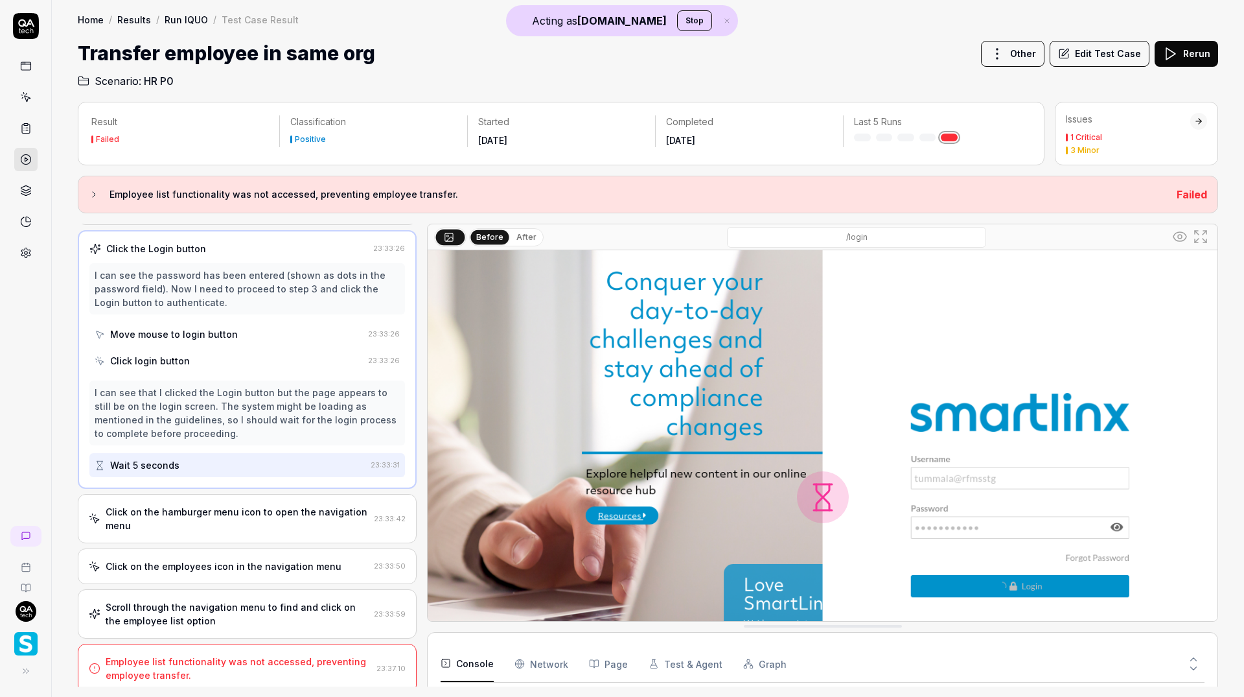
click at [218, 511] on div "Click on the hamburger menu icon to open the navigation menu" at bounding box center [237, 518] width 263 height 27
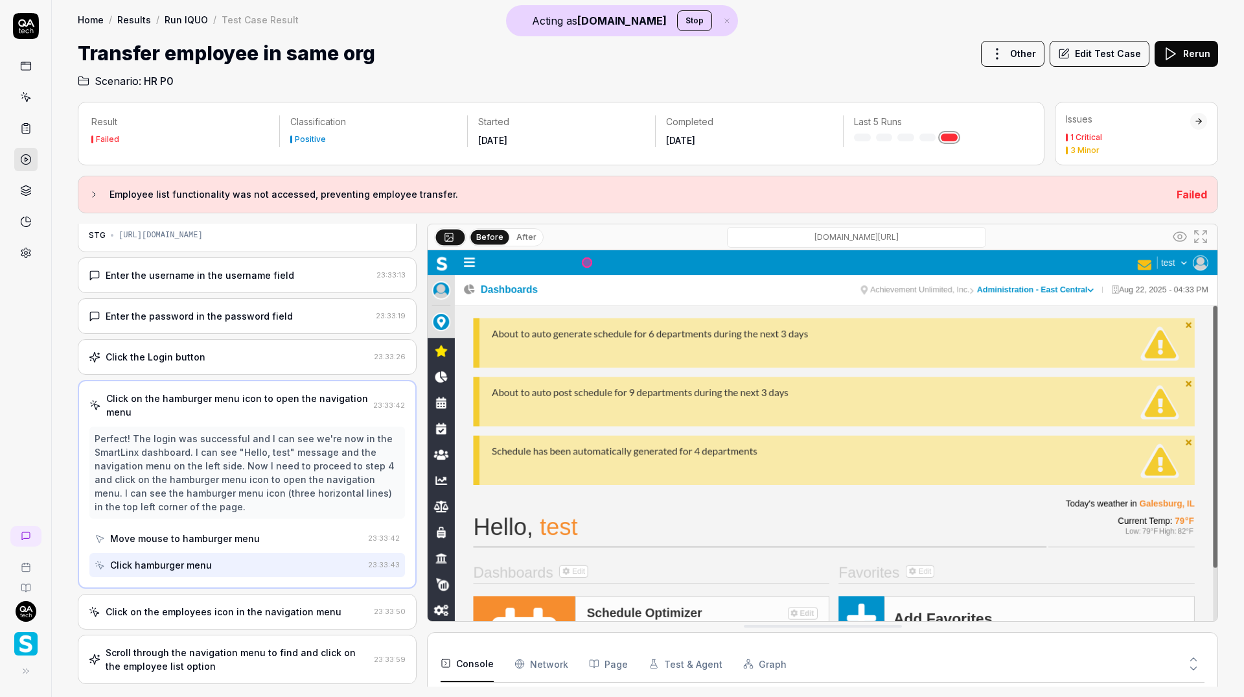
scroll to position [72, 0]
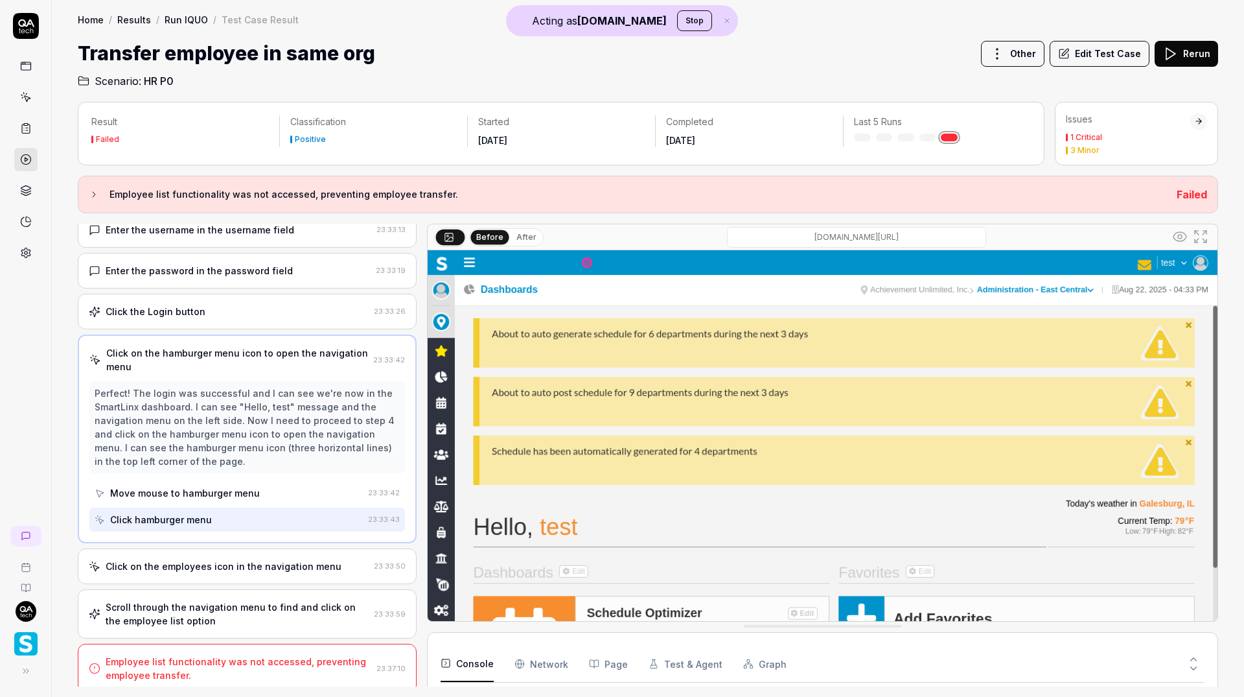
click at [210, 489] on div "Move mouse to hamburger menu" at bounding box center [185, 493] width 150 height 14
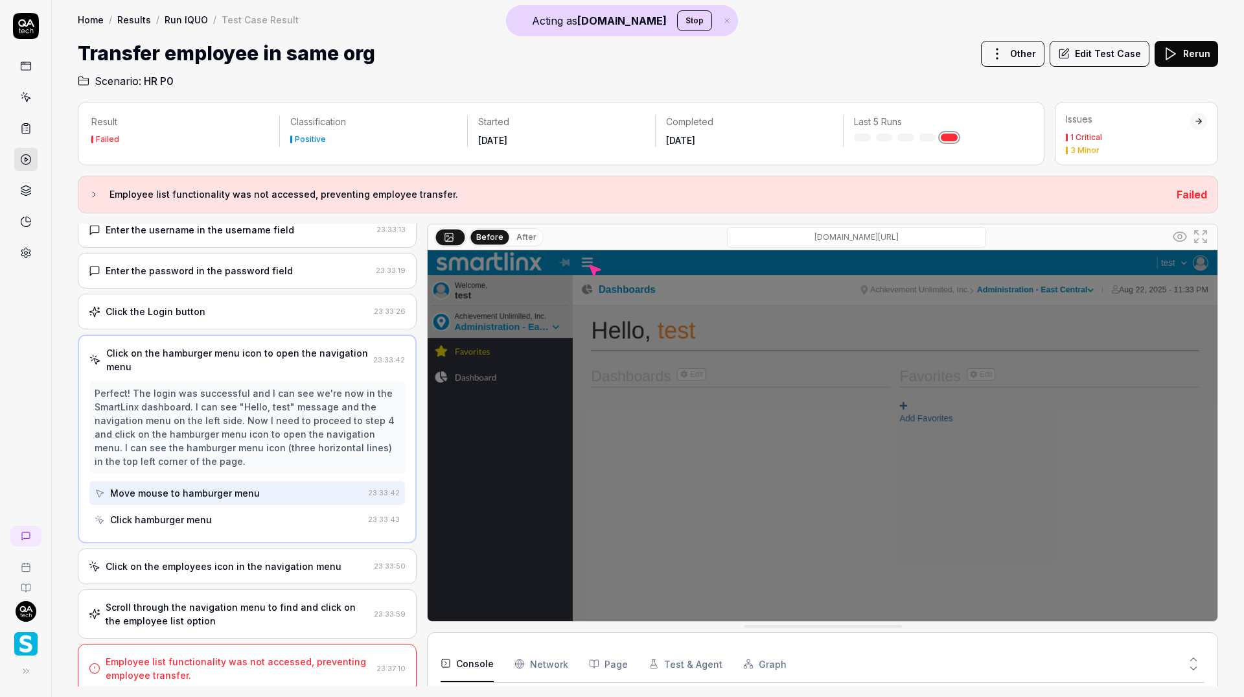
click at [208, 520] on div "Click hamburger menu" at bounding box center [161, 520] width 102 height 14
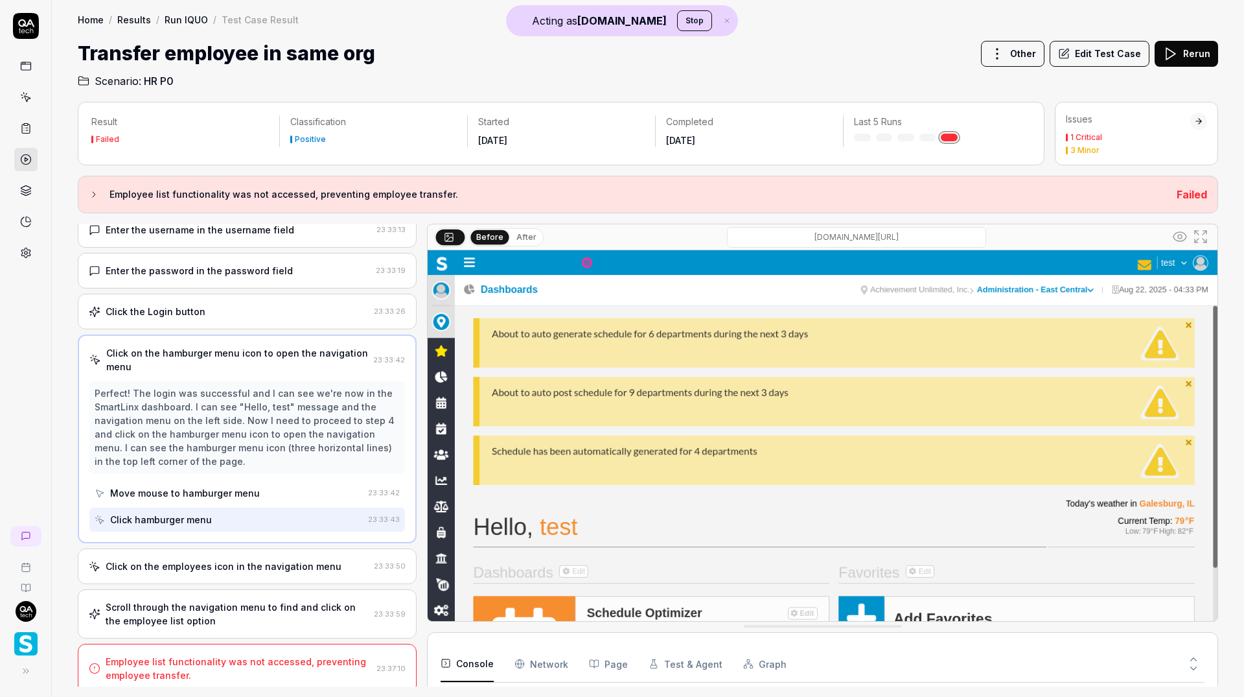
click at [202, 559] on div "Click on the employees icon in the navigation menu" at bounding box center [224, 566] width 236 height 14
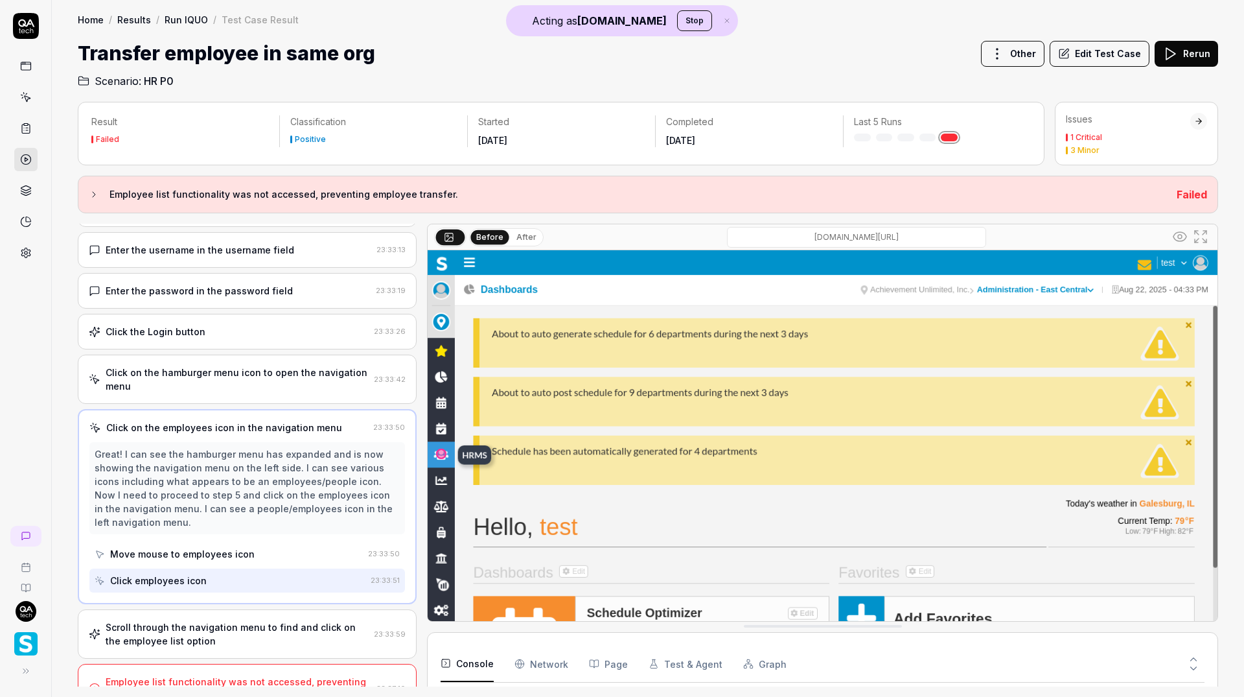
scroll to position [58, 0]
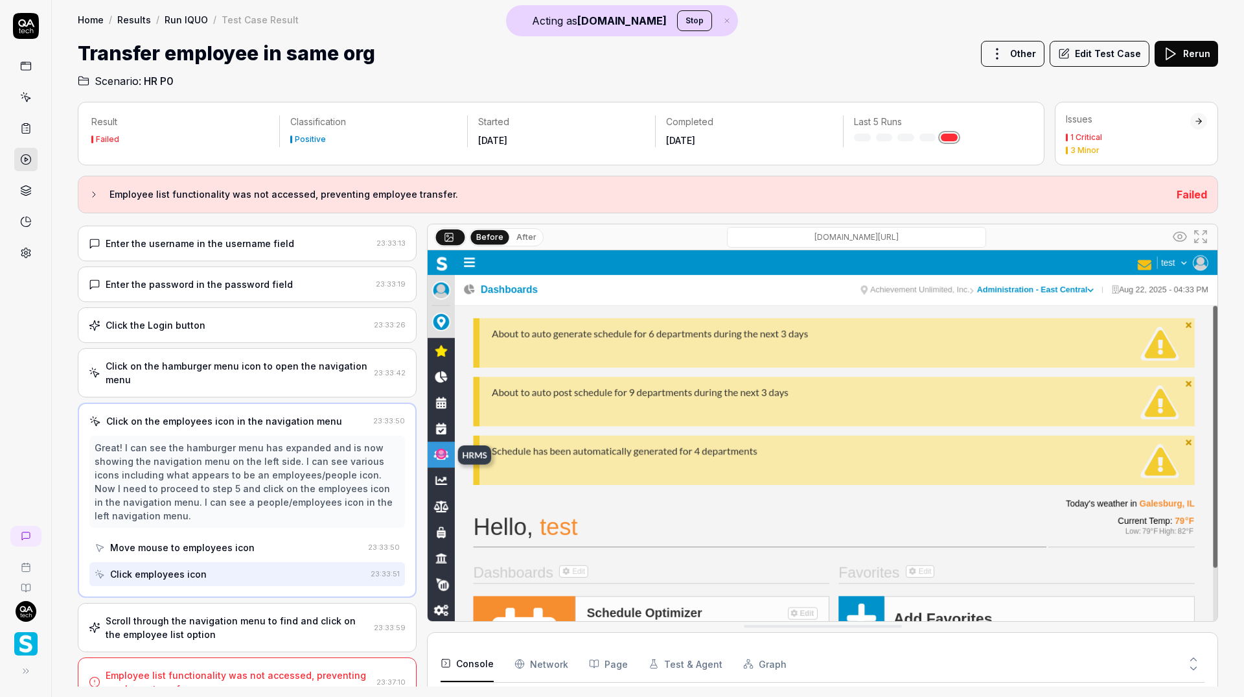
click at [219, 541] on div "Move mouse to employees icon" at bounding box center [182, 548] width 145 height 14
click at [213, 562] on div "Click employees icon" at bounding box center [230, 574] width 271 height 24
click at [209, 614] on div "Scroll through the navigation menu to find and click on the employee list option" at bounding box center [237, 627] width 263 height 27
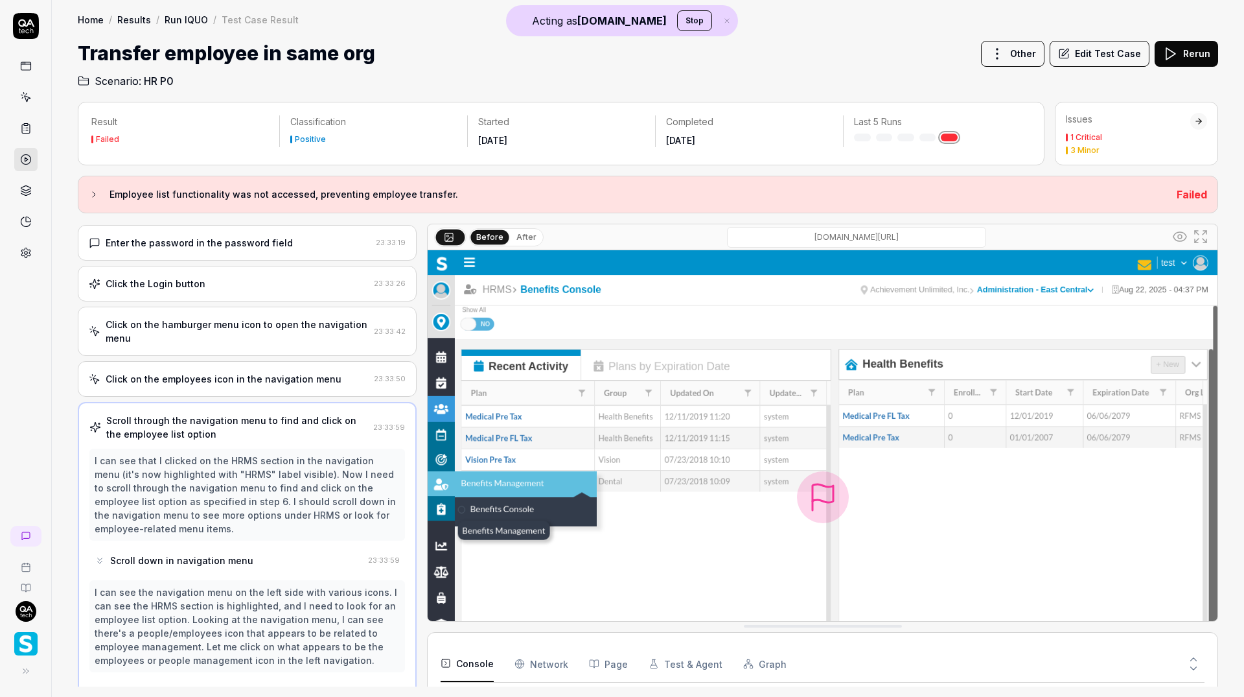
scroll to position [131, 0]
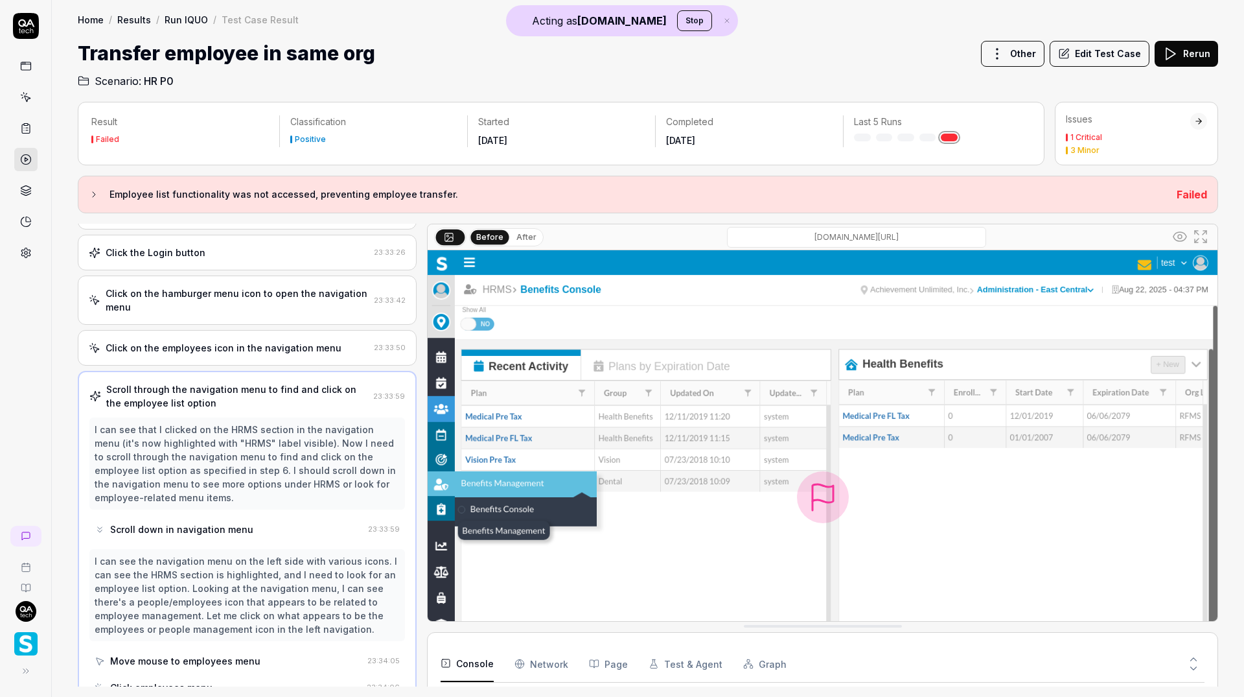
click at [176, 531] on div "Scroll down in navigation menu" at bounding box center [181, 529] width 143 height 14
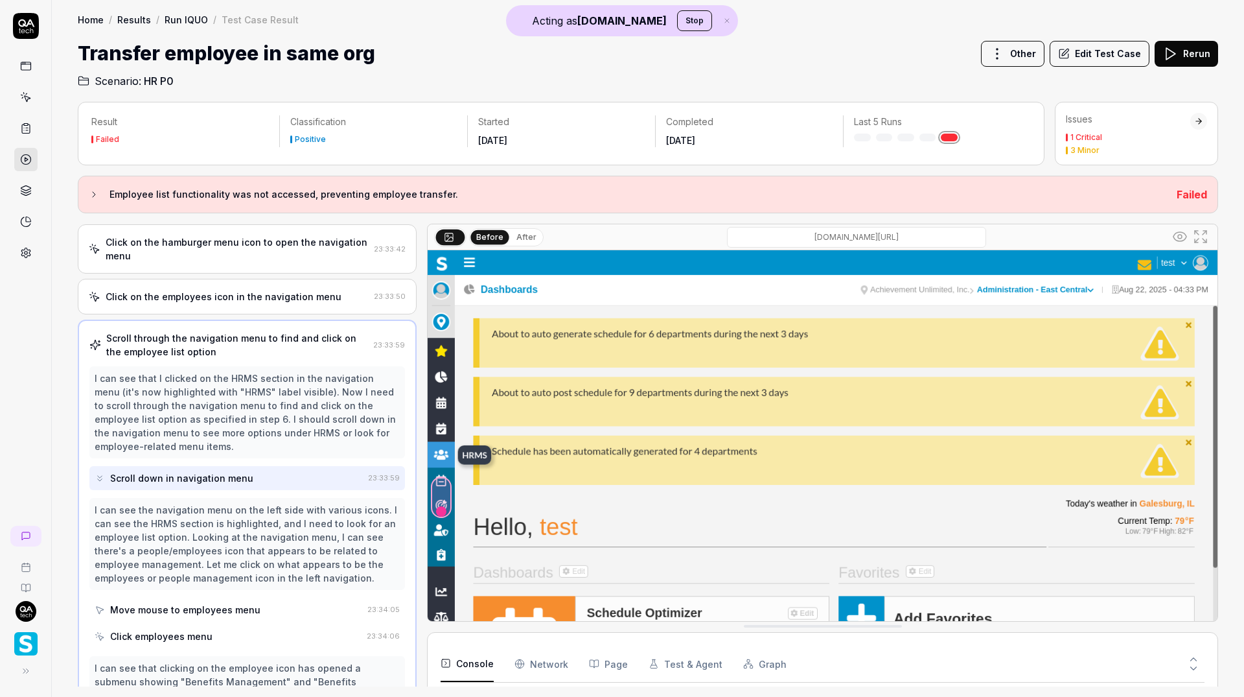
scroll to position [200, 0]
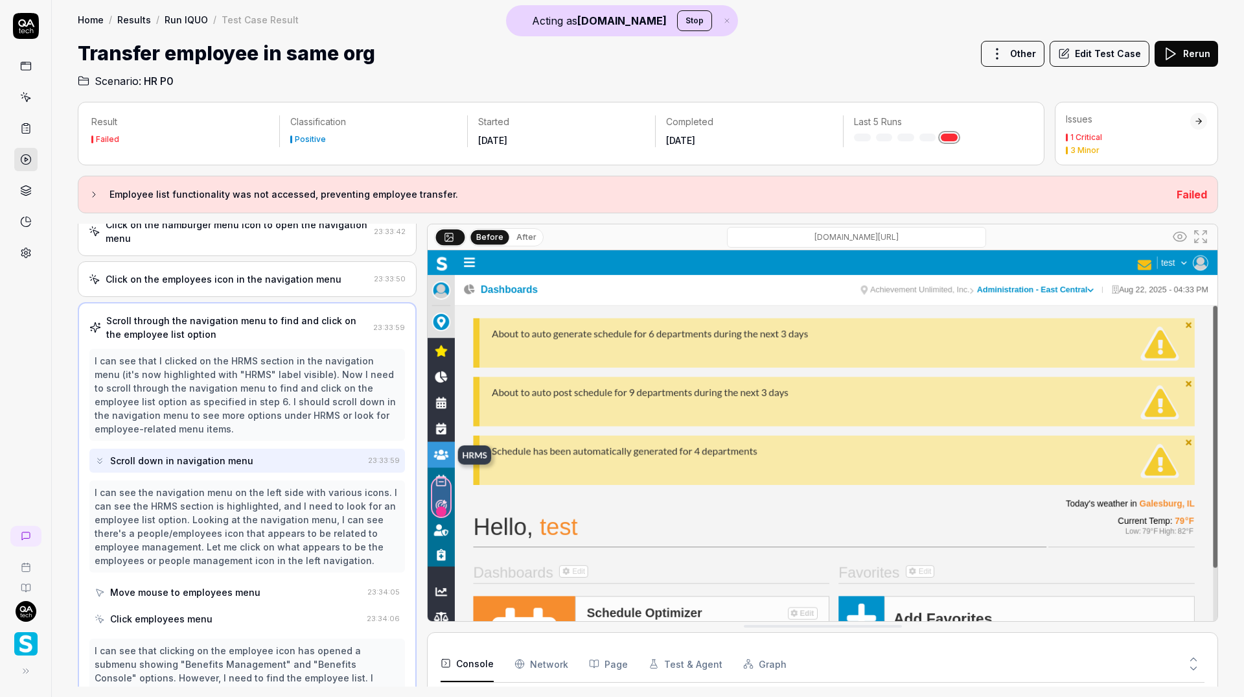
click at [171, 585] on div "Move mouse to employees menu" at bounding box center [185, 592] width 150 height 14
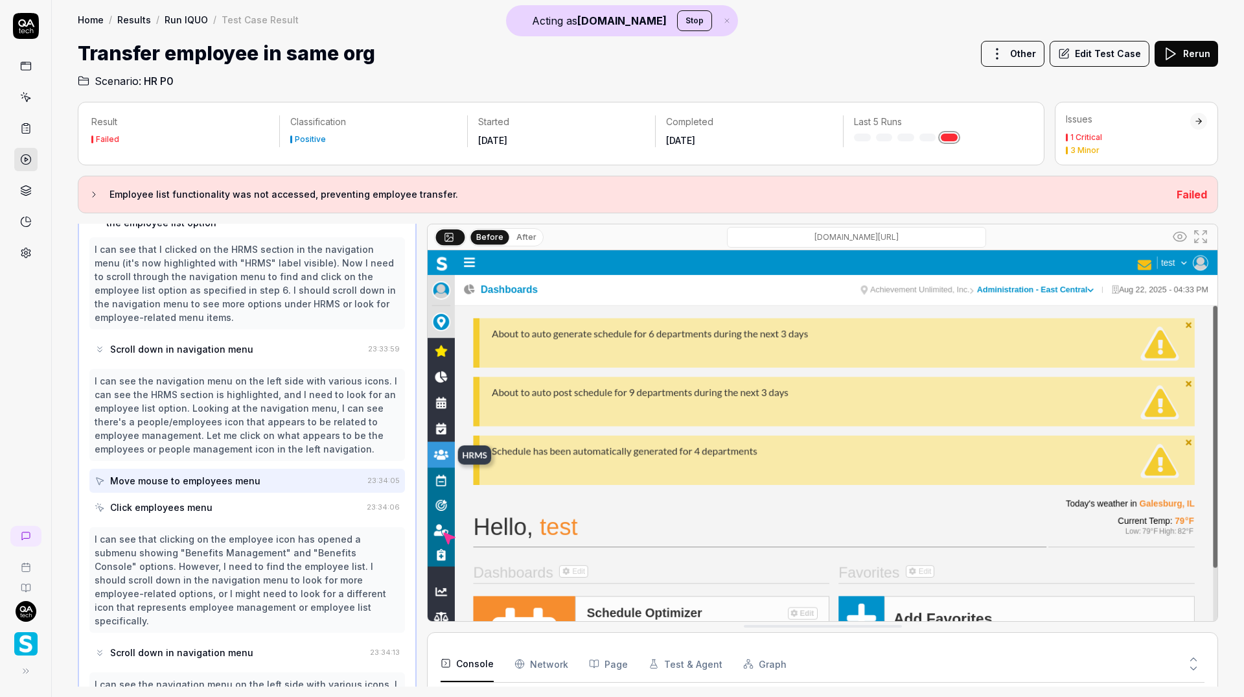
click at [172, 500] on div "Click employees menu" at bounding box center [161, 507] width 102 height 14
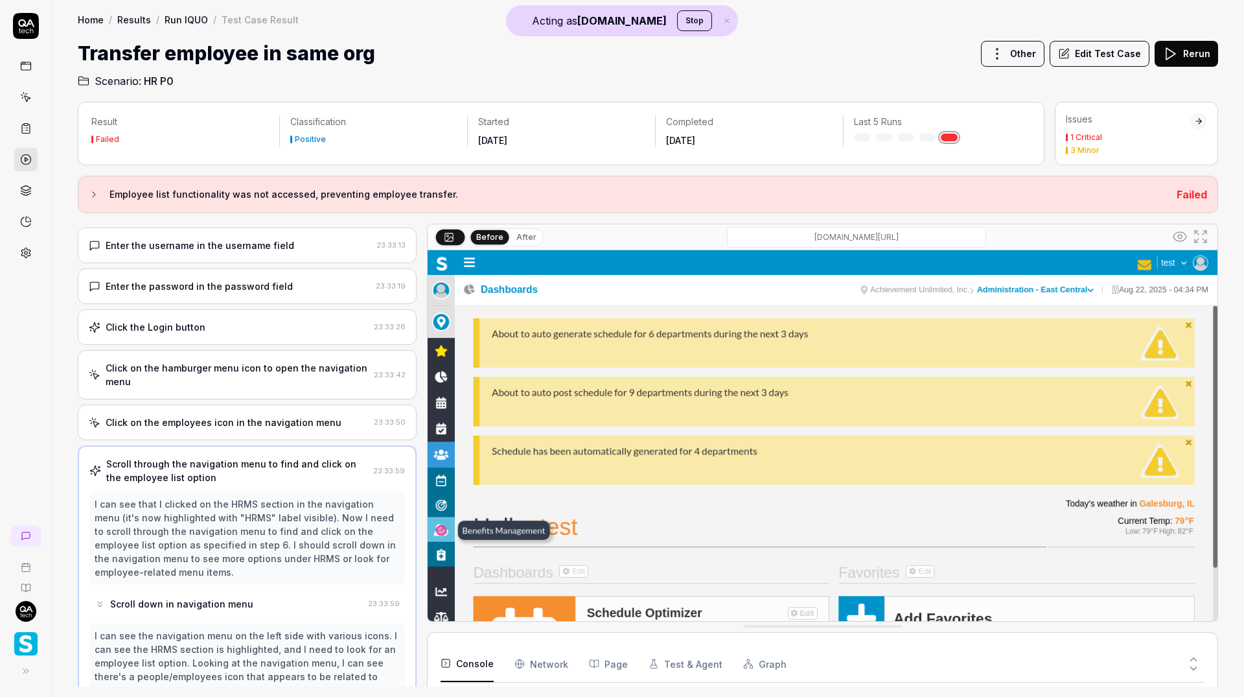
scroll to position [0, 0]
